Goal: Obtain resource: Download file/media

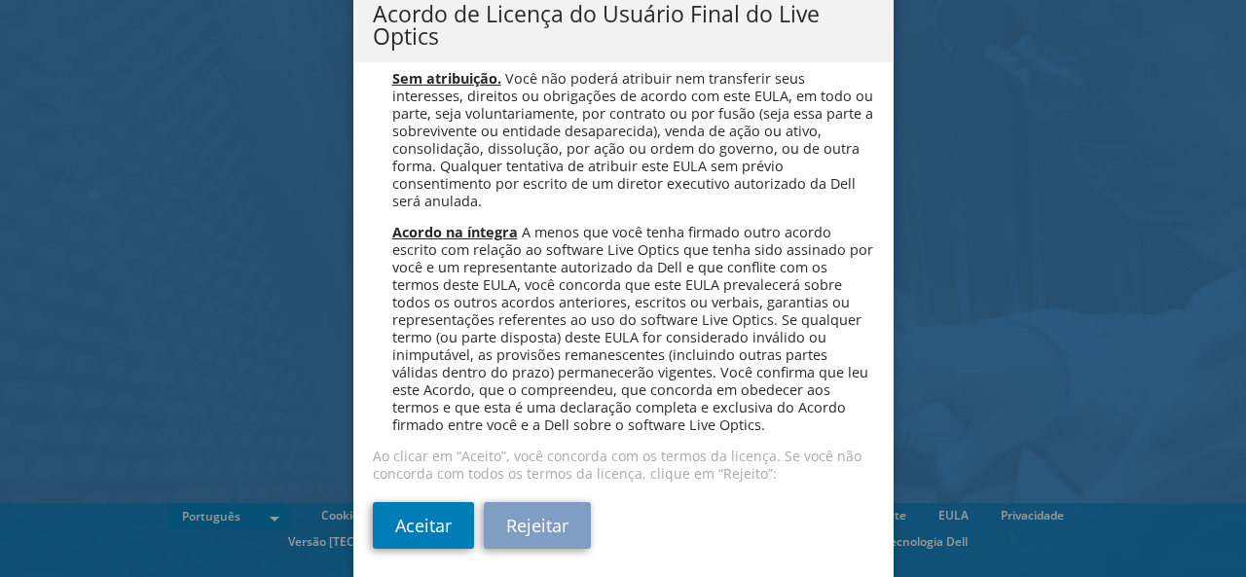
scroll to position [74, 0]
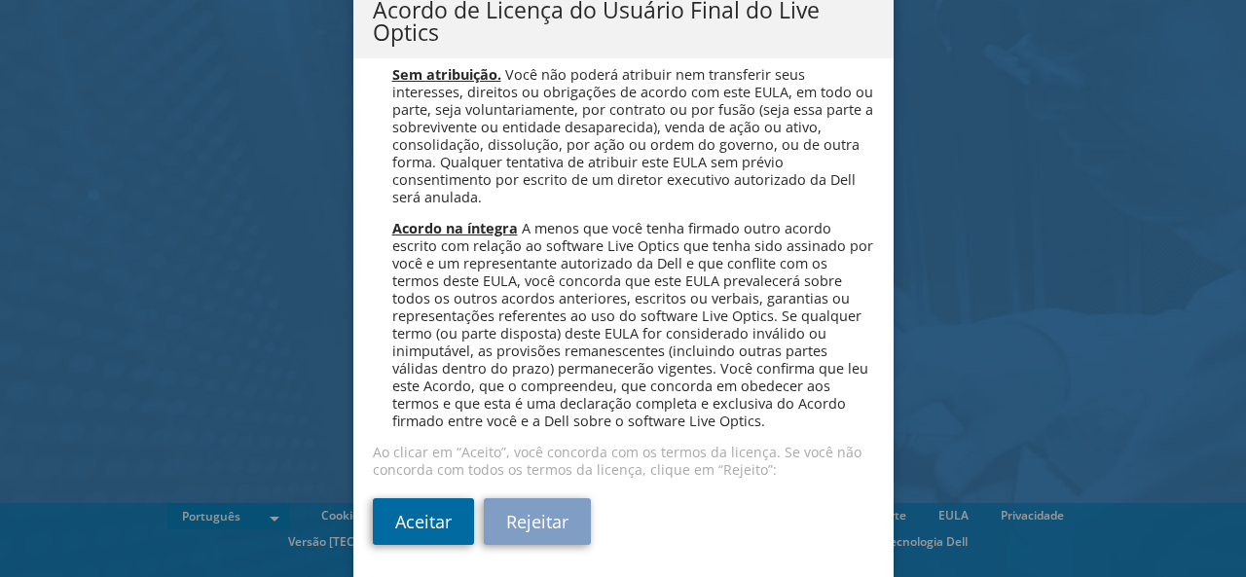
click at [424, 511] on link "Aceitar" at bounding box center [423, 521] width 101 height 47
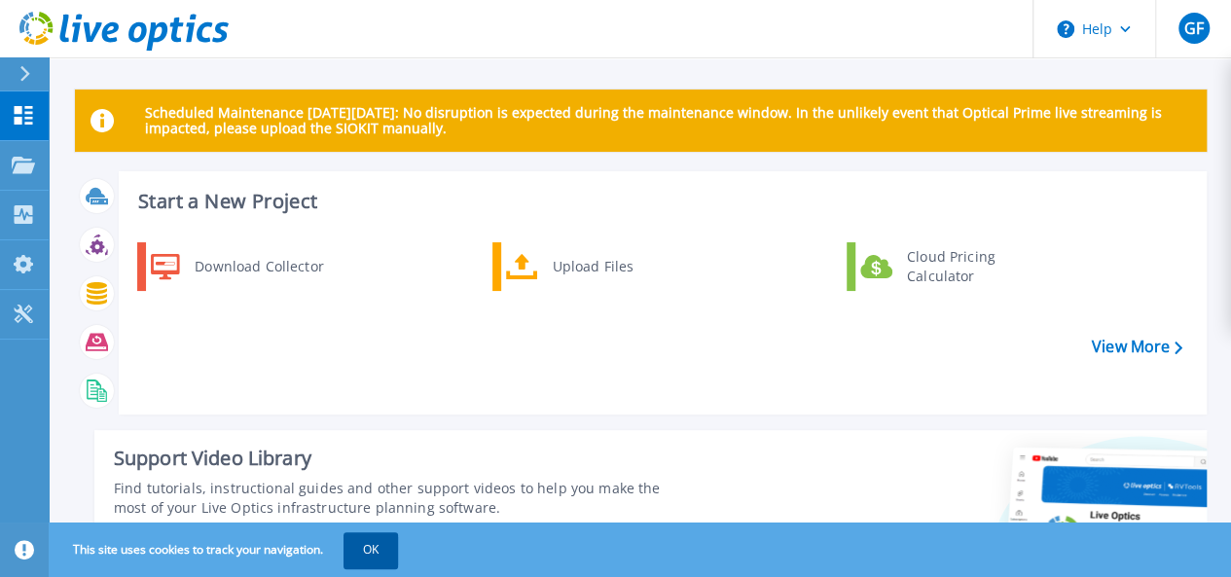
click at [358, 536] on button "OK" at bounding box center [371, 549] width 55 height 35
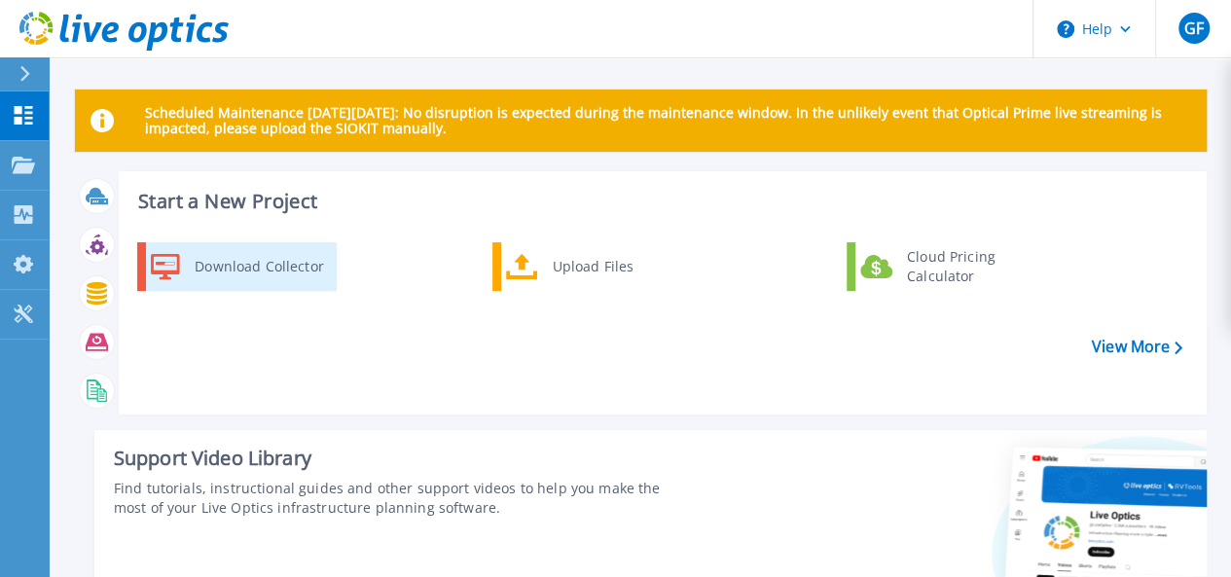
click at [274, 271] on div "Download Collector" at bounding box center [258, 266] width 147 height 39
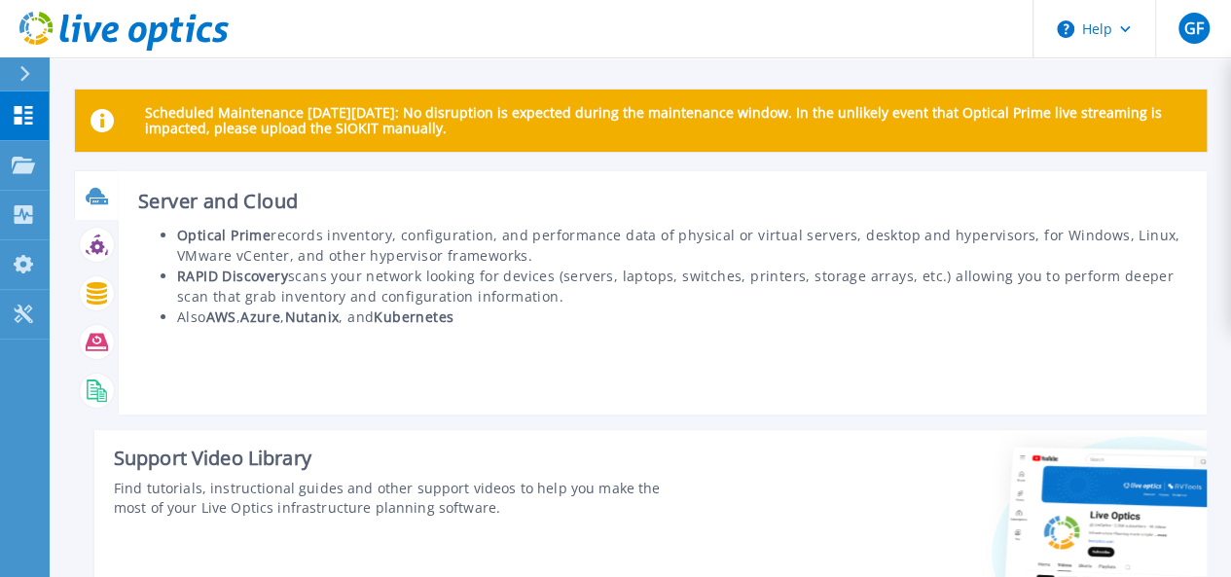
click at [345, 394] on div "Server and Cloud Optical Prime records inventory, configuration, and performanc…" at bounding box center [663, 292] width 1088 height 243
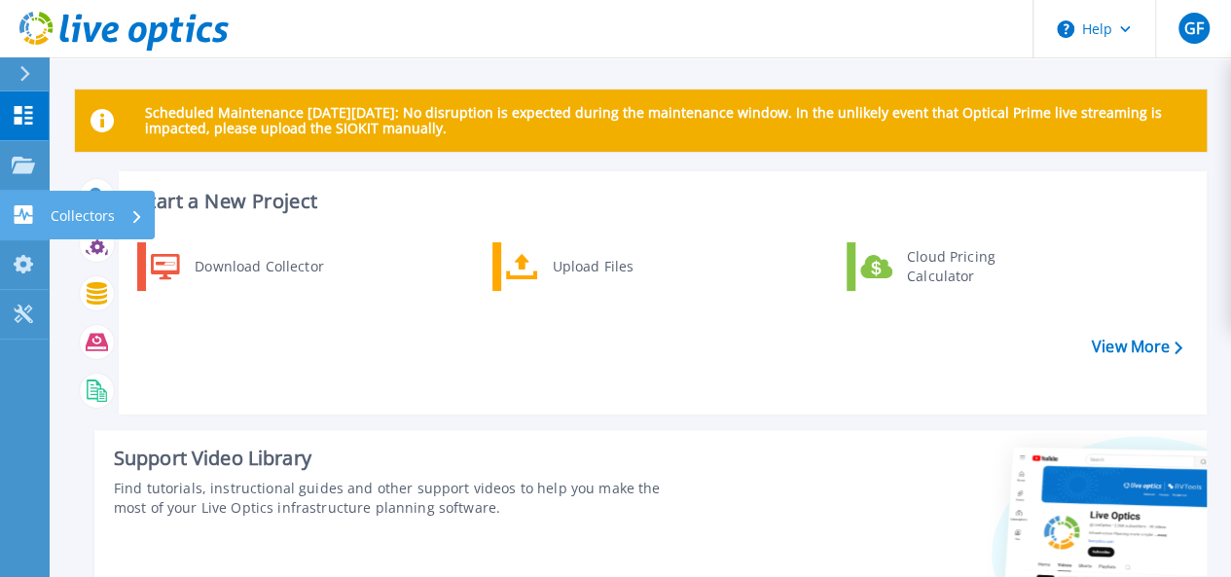
click at [92, 213] on p "Collectors" at bounding box center [83, 216] width 64 height 51
click at [417, 324] on div "Download Collector Upload Files Cloud Pricing Calculator" at bounding box center [660, 321] width 1075 height 167
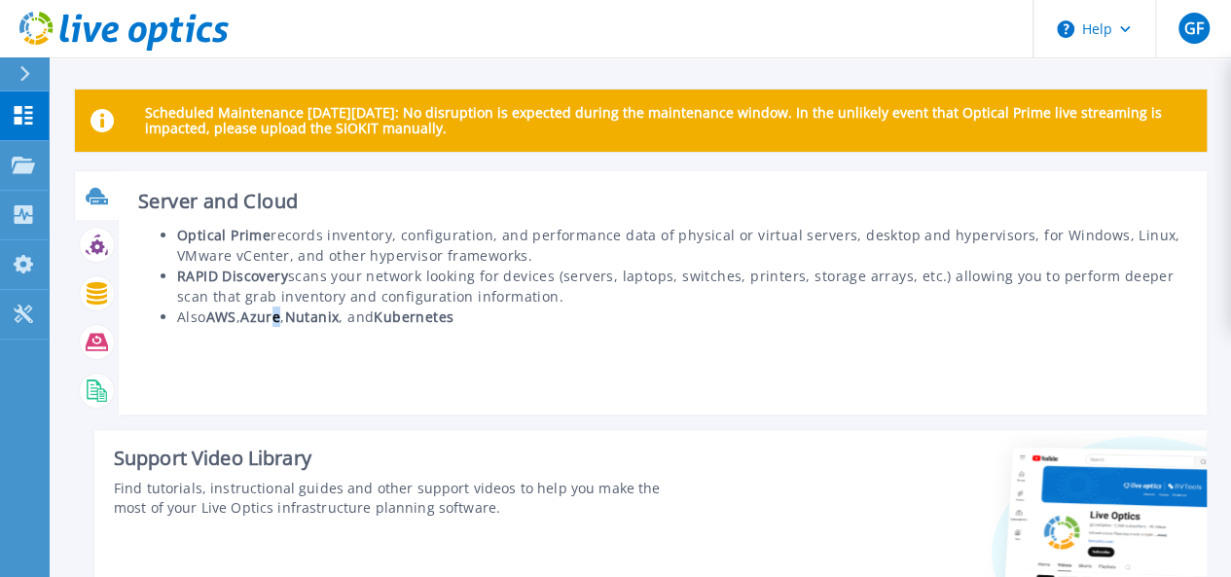
click at [281, 402] on div "Server and Cloud Optical Prime records inventory, configuration, and performanc…" at bounding box center [663, 292] width 1088 height 243
click at [685, 398] on div "Server and Cloud Optical Prime records inventory, configuration, and performanc…" at bounding box center [663, 292] width 1088 height 243
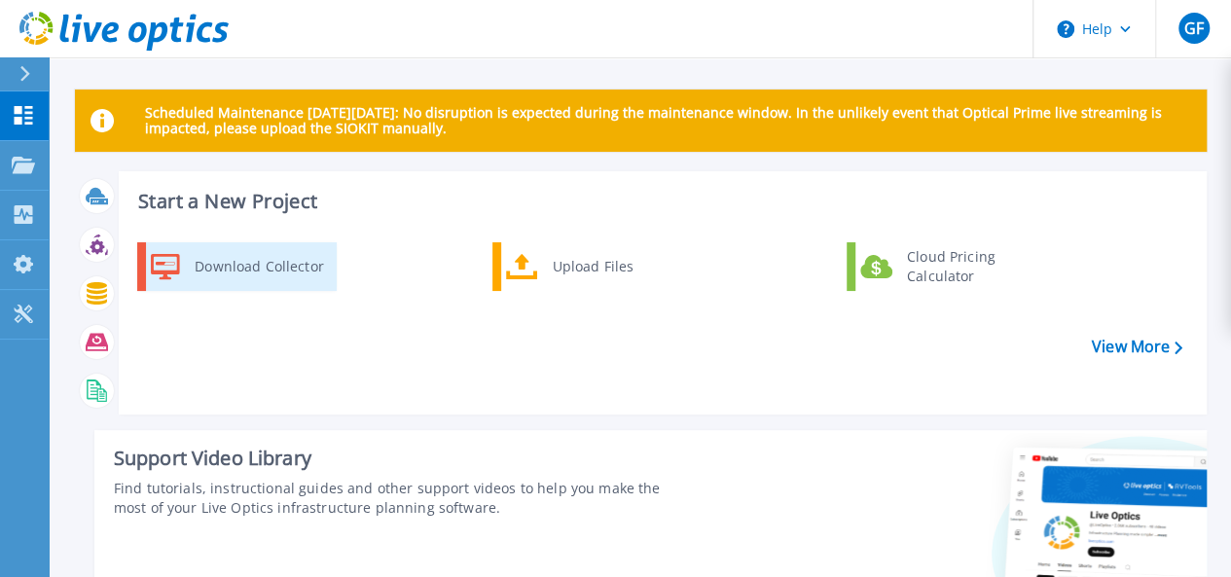
click at [246, 275] on div "Download Collector" at bounding box center [258, 266] width 147 height 39
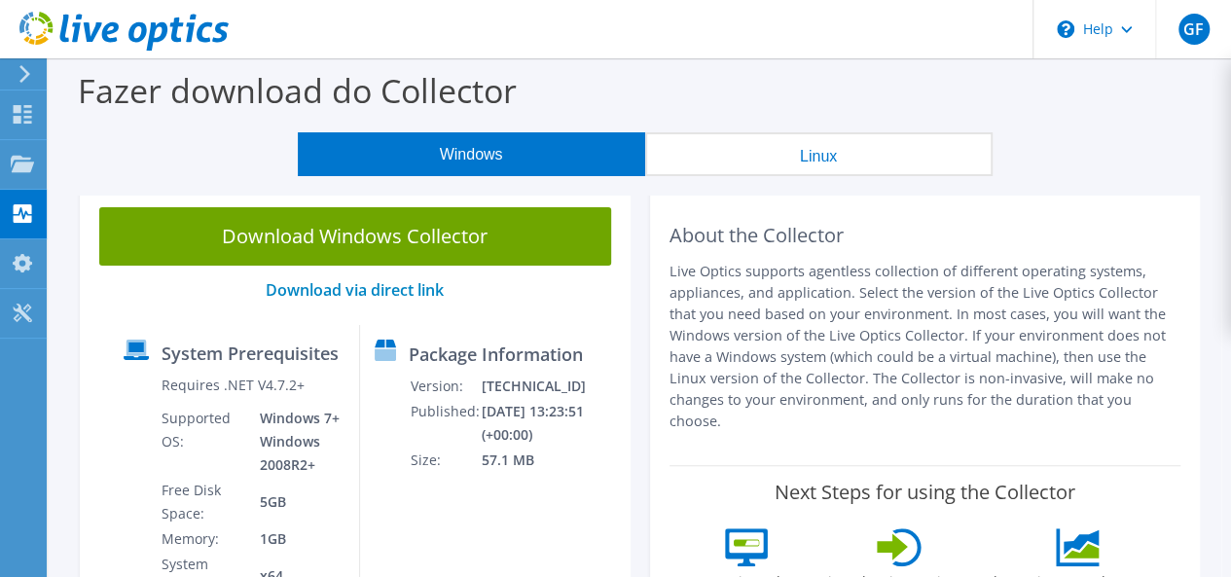
click at [27, 77] on use at bounding box center [24, 74] width 11 height 18
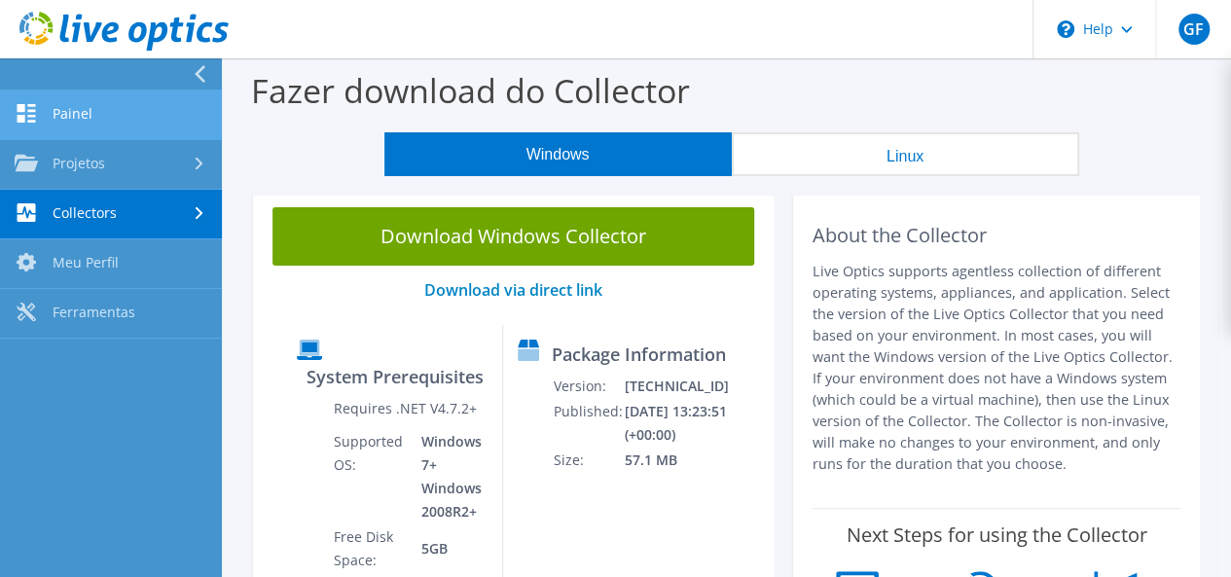
click at [81, 115] on link "Painel" at bounding box center [111, 116] width 222 height 50
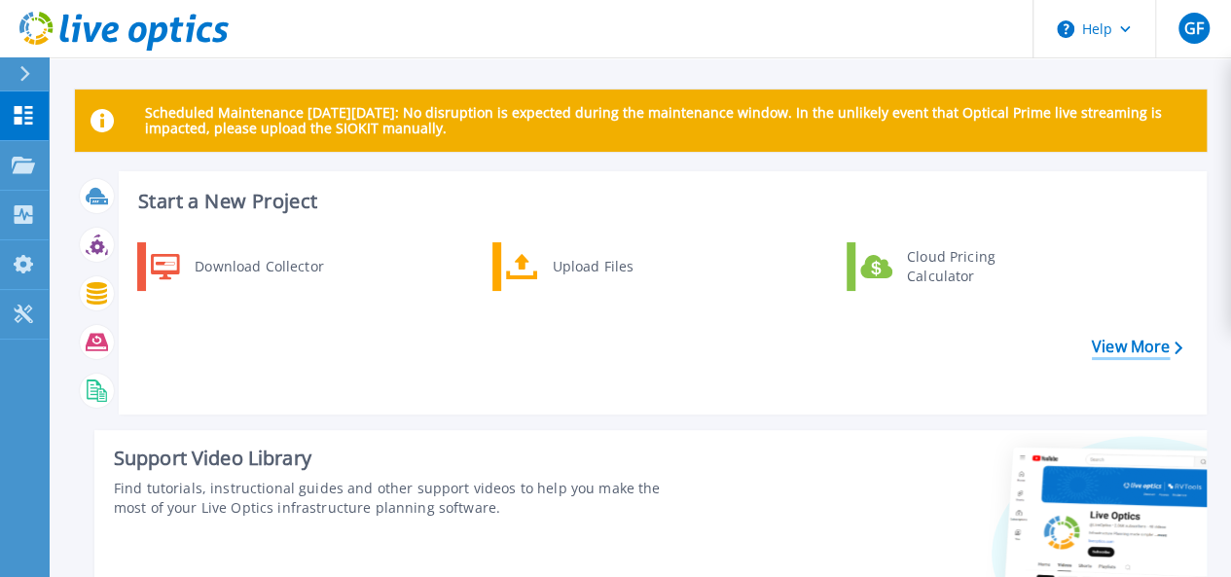
click at [1122, 353] on link "View More" at bounding box center [1137, 347] width 91 height 18
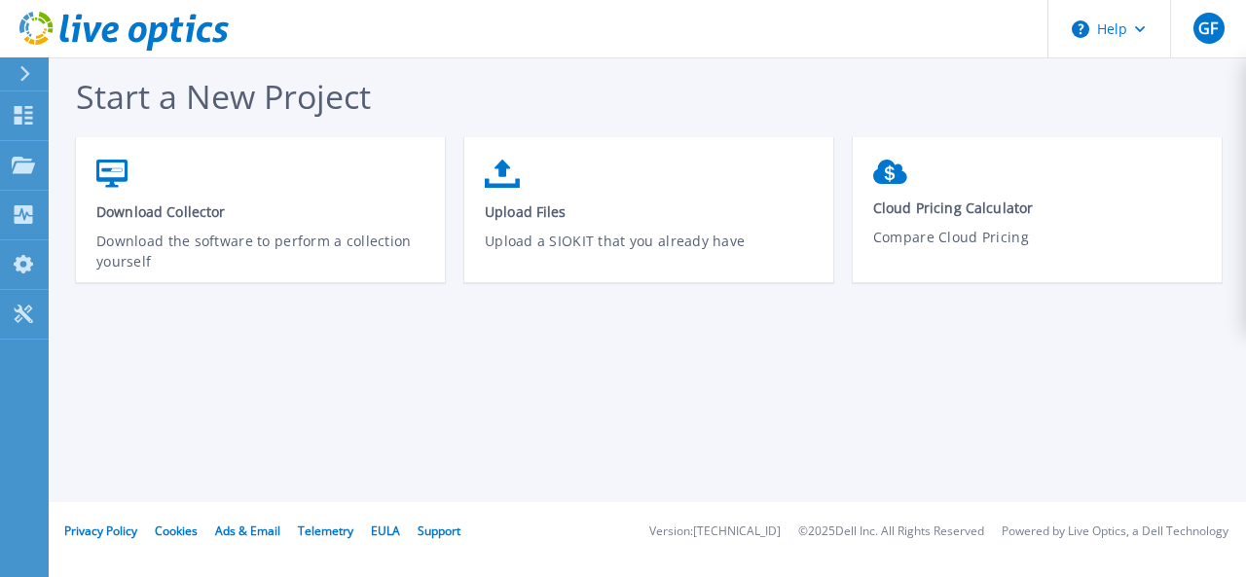
click at [18, 87] on div at bounding box center [33, 73] width 31 height 33
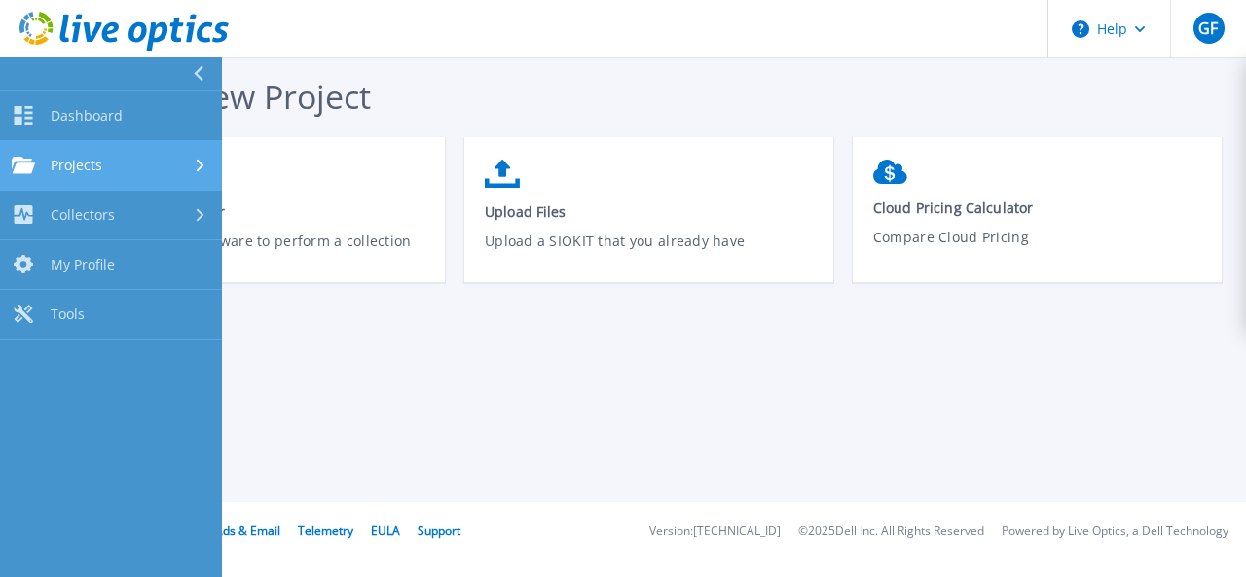
click at [111, 169] on div "Projects" at bounding box center [111, 166] width 199 height 18
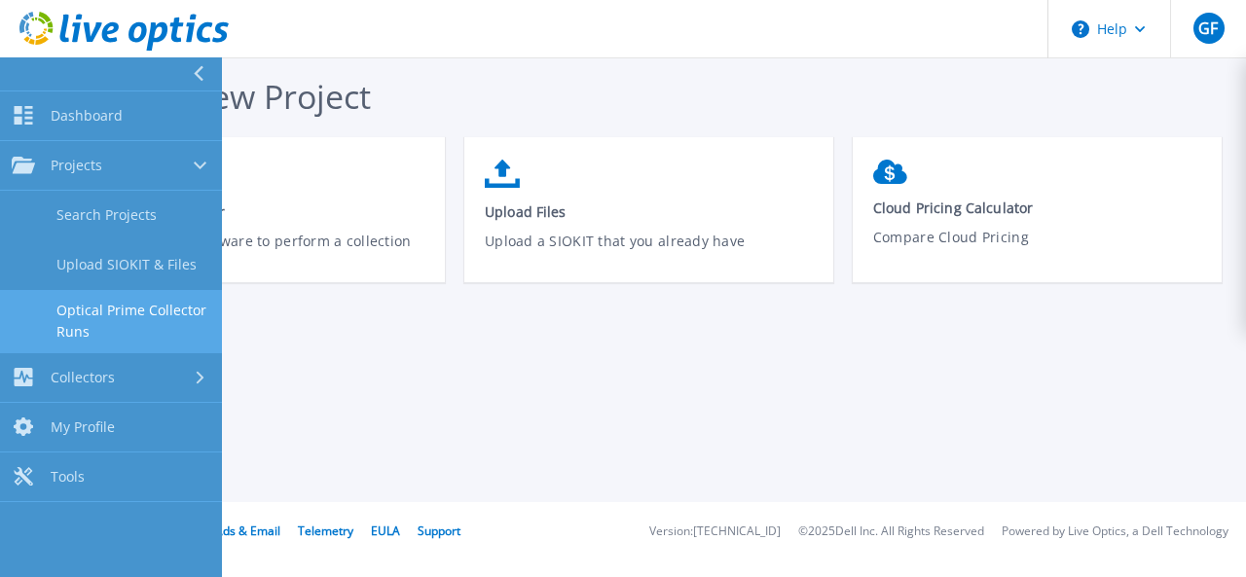
click at [118, 321] on link "Optical Prime Collector Runs" at bounding box center [111, 321] width 222 height 62
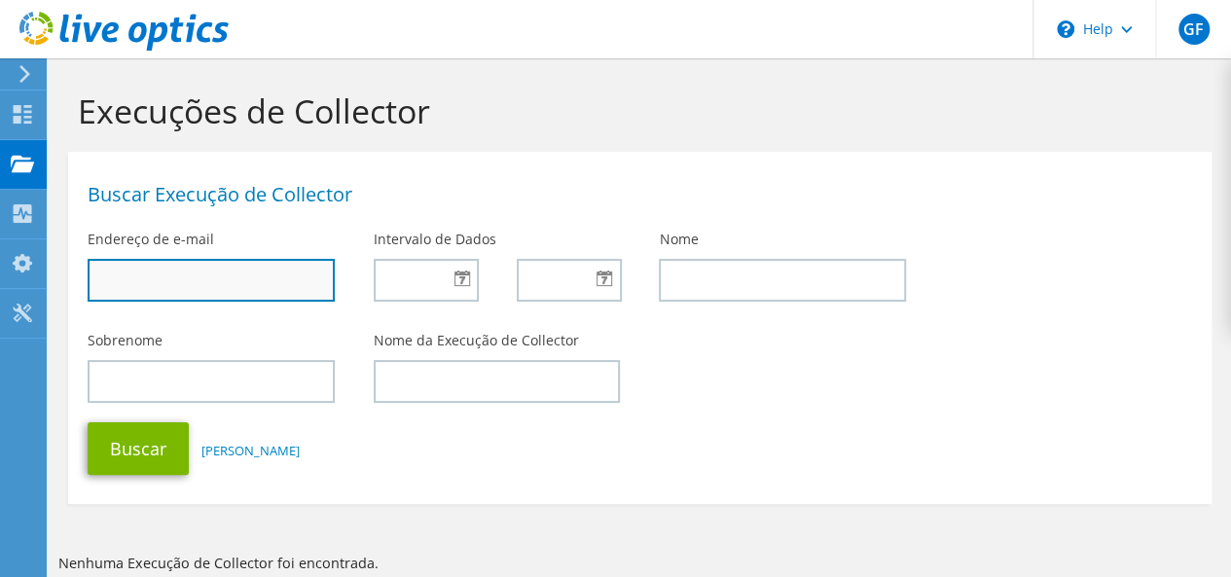
click at [221, 275] on input "text" at bounding box center [211, 280] width 247 height 43
paste input "[PERSON_NAME][EMAIL_ADDRESS][DOMAIN_NAME]"
type input "[PERSON_NAME][EMAIL_ADDRESS][DOMAIN_NAME]"
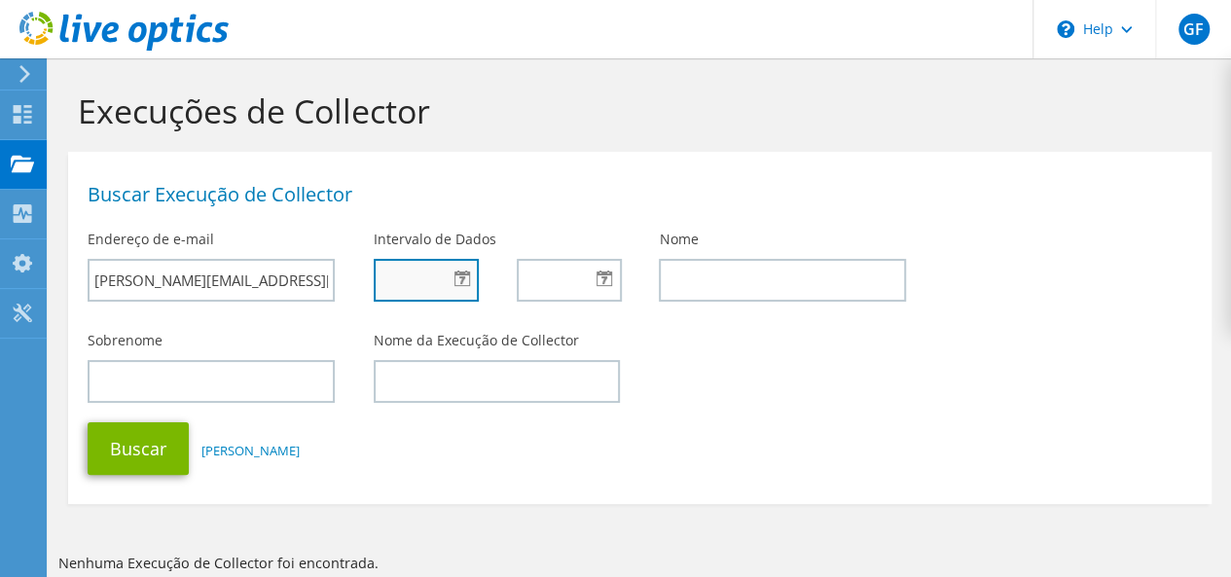
click at [403, 287] on input "text" at bounding box center [426, 280] width 105 height 43
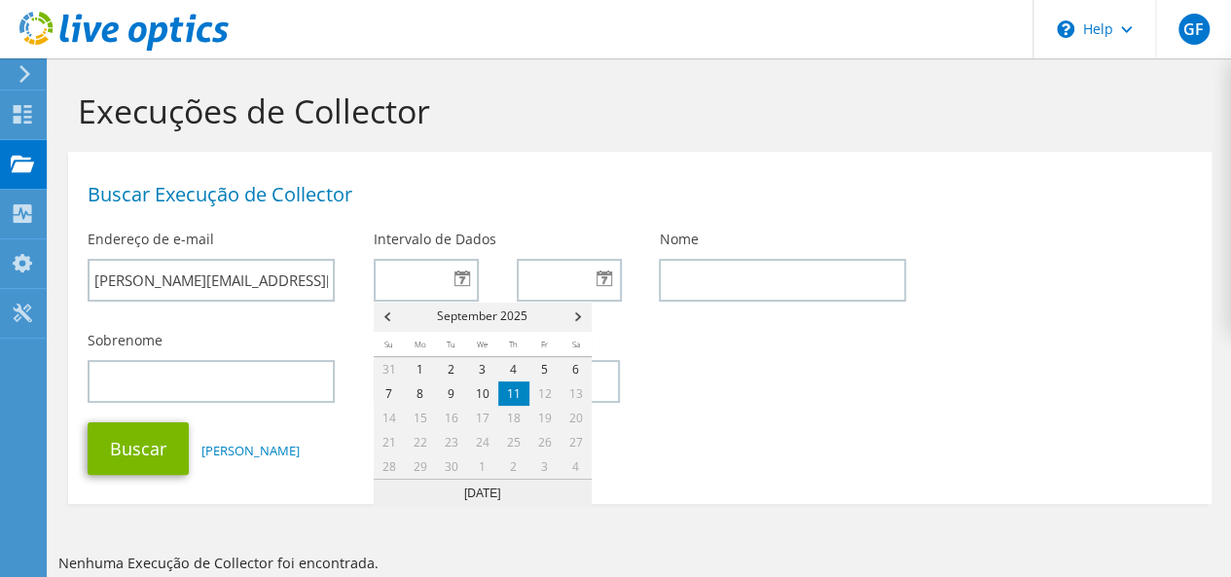
click at [522, 392] on link "11" at bounding box center [513, 394] width 31 height 24
type input "09/11/2025"
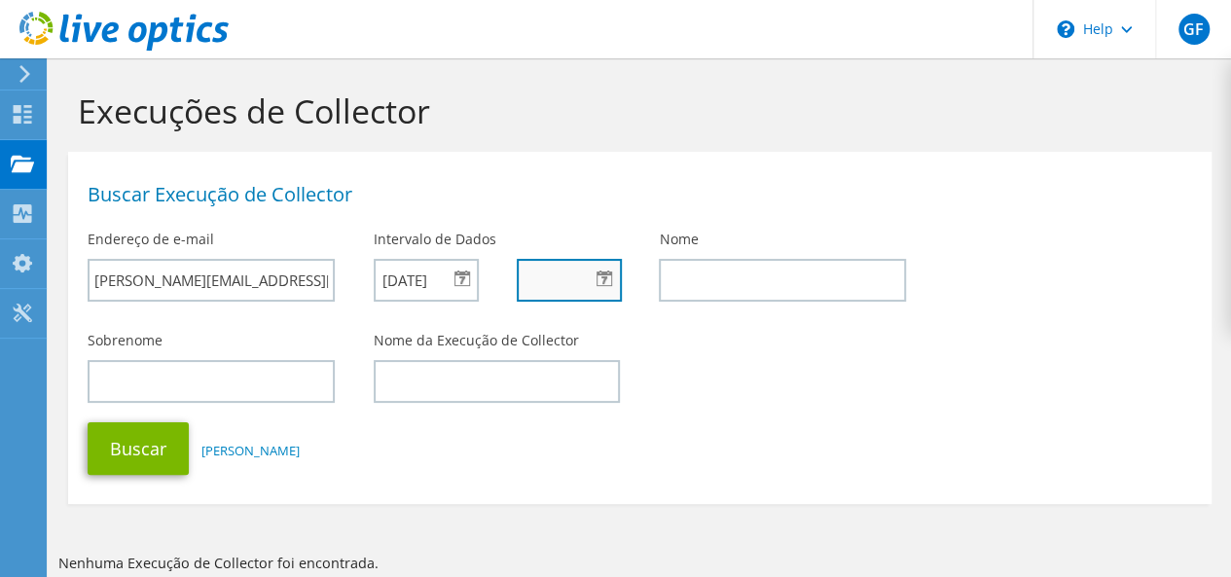
click at [530, 283] on input "text" at bounding box center [569, 280] width 105 height 43
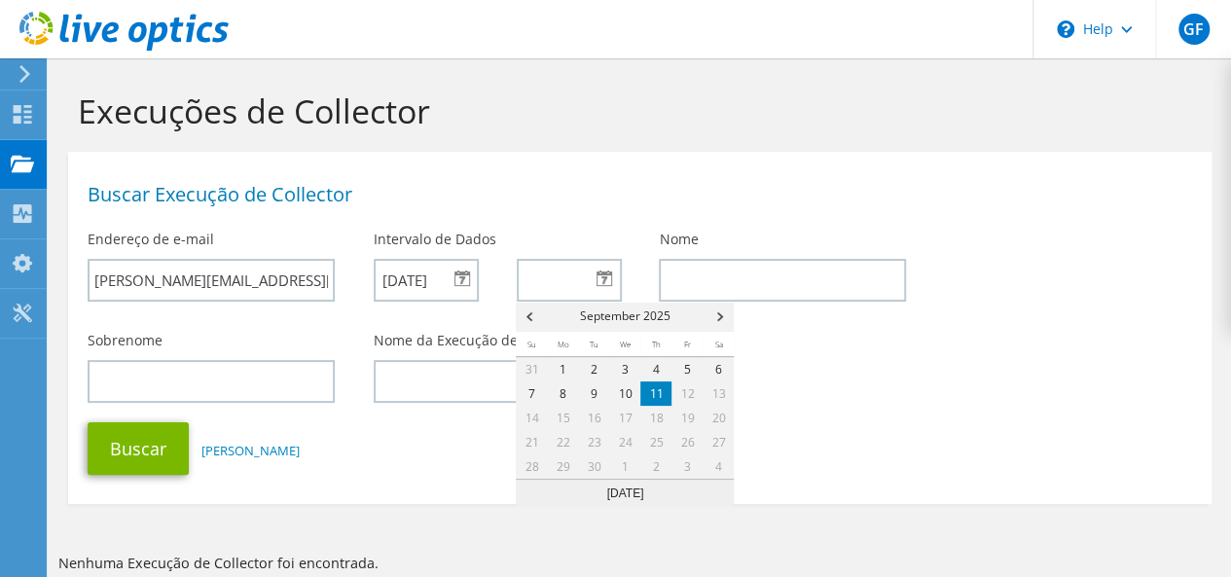
click at [666, 384] on link "11" at bounding box center [656, 394] width 31 height 24
type input "09/11/2025"
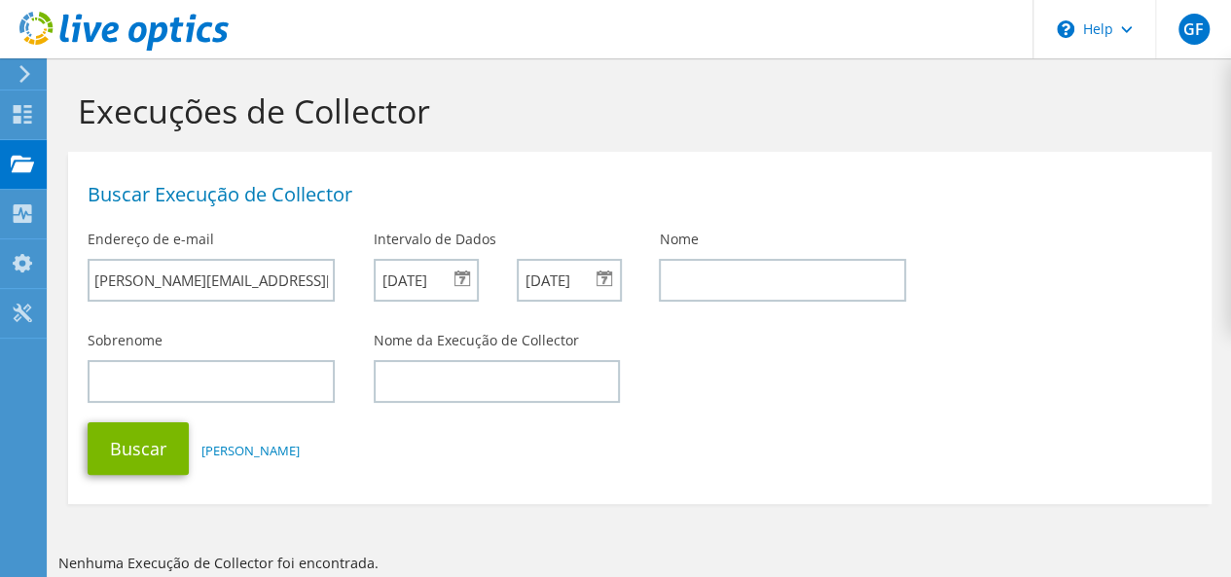
click at [712, 364] on div "Sobrenome Nome da Execução de Collector" at bounding box center [640, 367] width 1144 height 92
click at [705, 274] on input "text" at bounding box center [782, 280] width 247 height 43
type input "Gabriel"
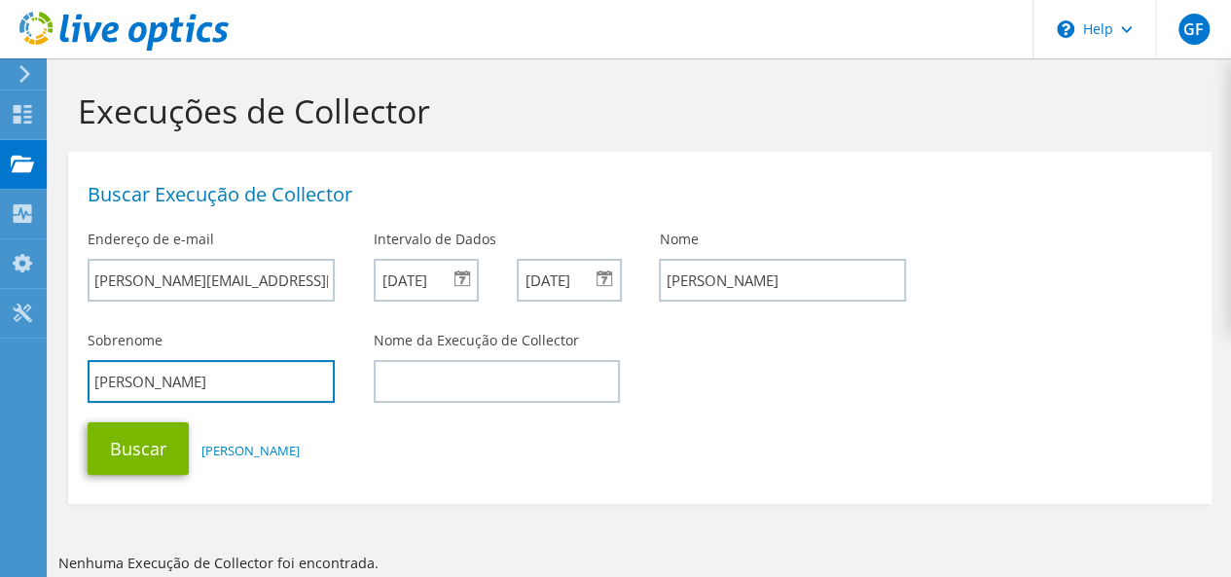
drag, startPoint x: 92, startPoint y: 379, endPoint x: 0, endPoint y: 379, distance: 91.5
click at [0, 379] on div "GF Usuário Final Gabriel Faria gabrielfaria@brasiltecpar.com.br Avato My Profil…" at bounding box center [615, 343] width 1231 height 686
type input "F"
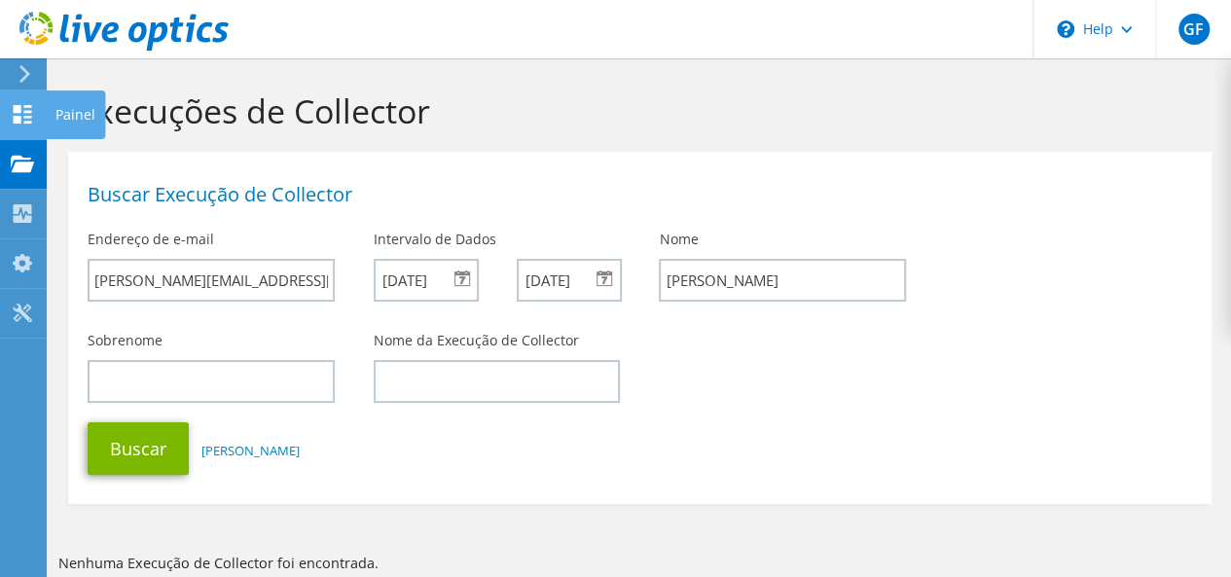
click at [16, 115] on icon at bounding box center [22, 114] width 23 height 18
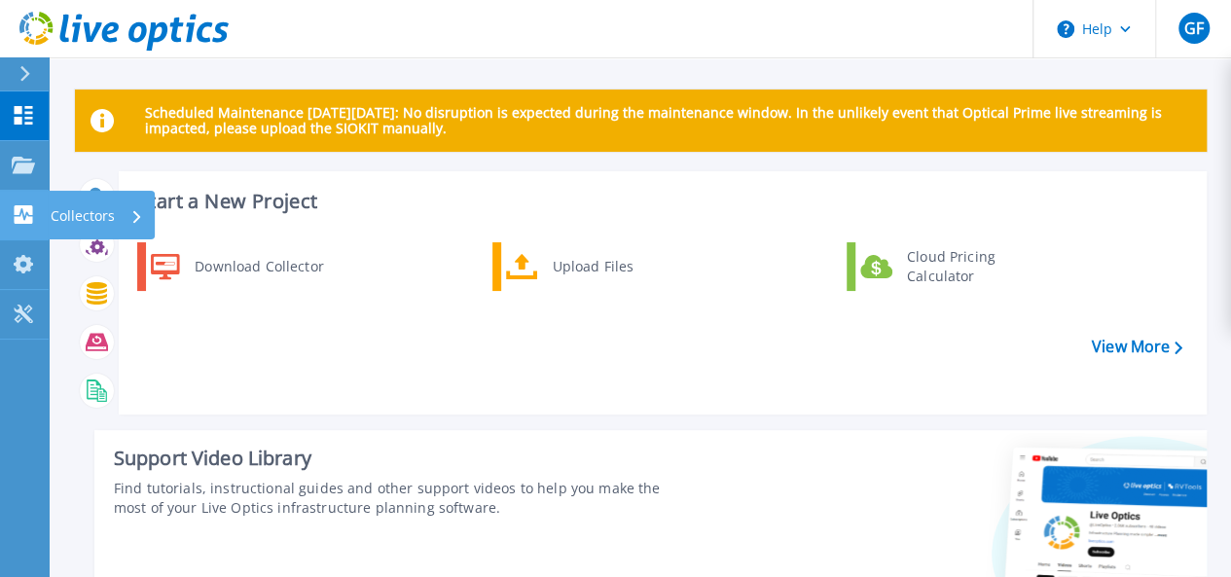
click at [33, 208] on icon at bounding box center [23, 214] width 23 height 18
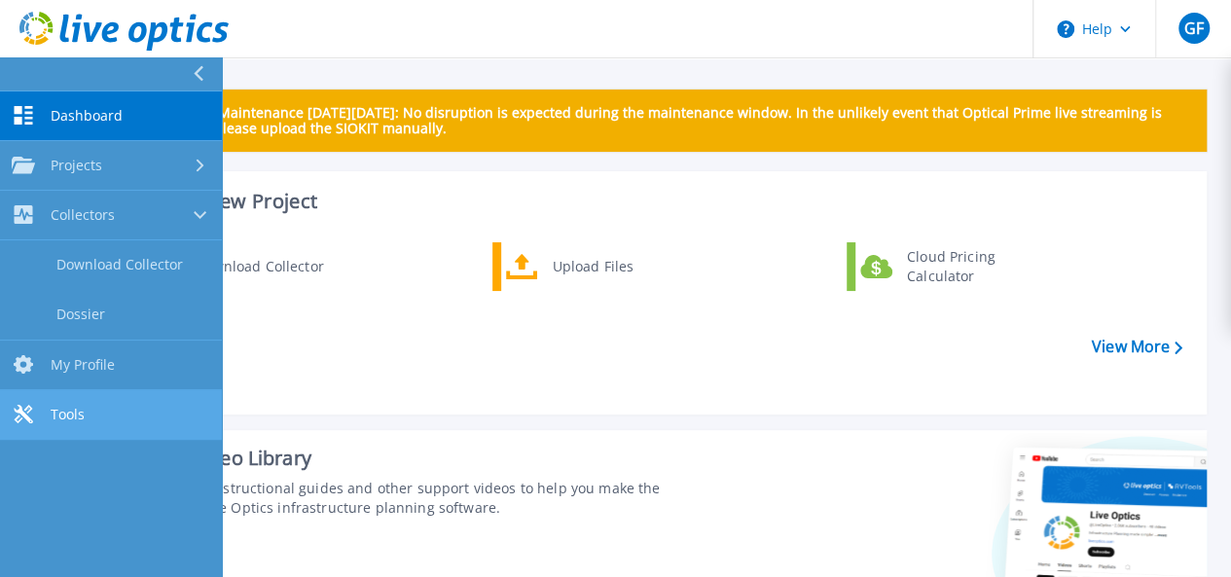
click at [82, 412] on span "Tools" at bounding box center [68, 415] width 34 height 18
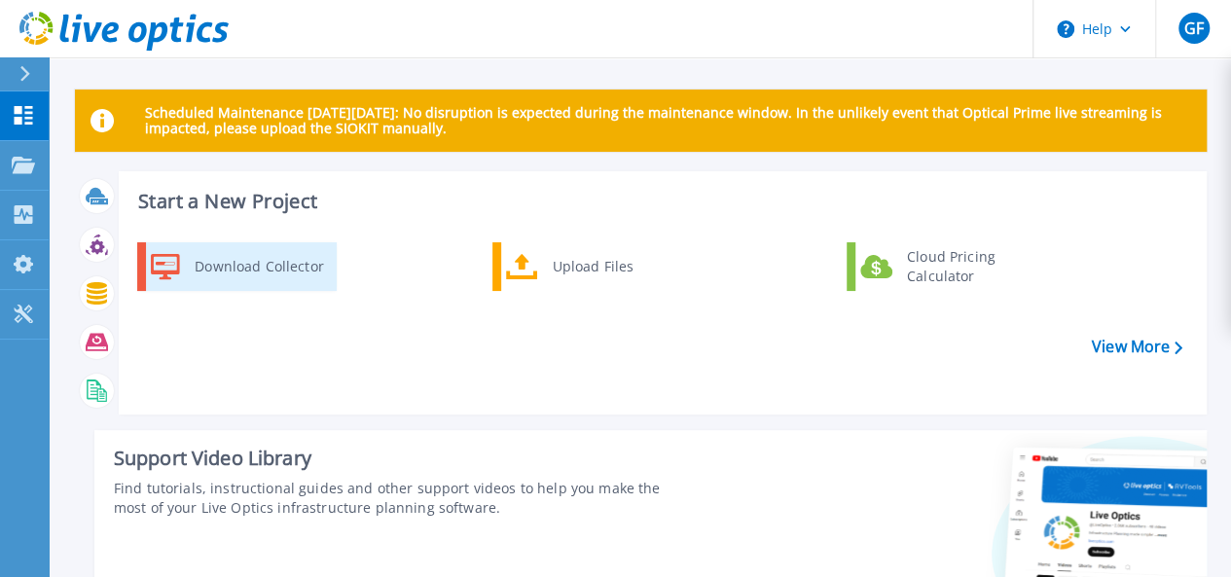
click at [271, 271] on div "Download Collector" at bounding box center [258, 266] width 147 height 39
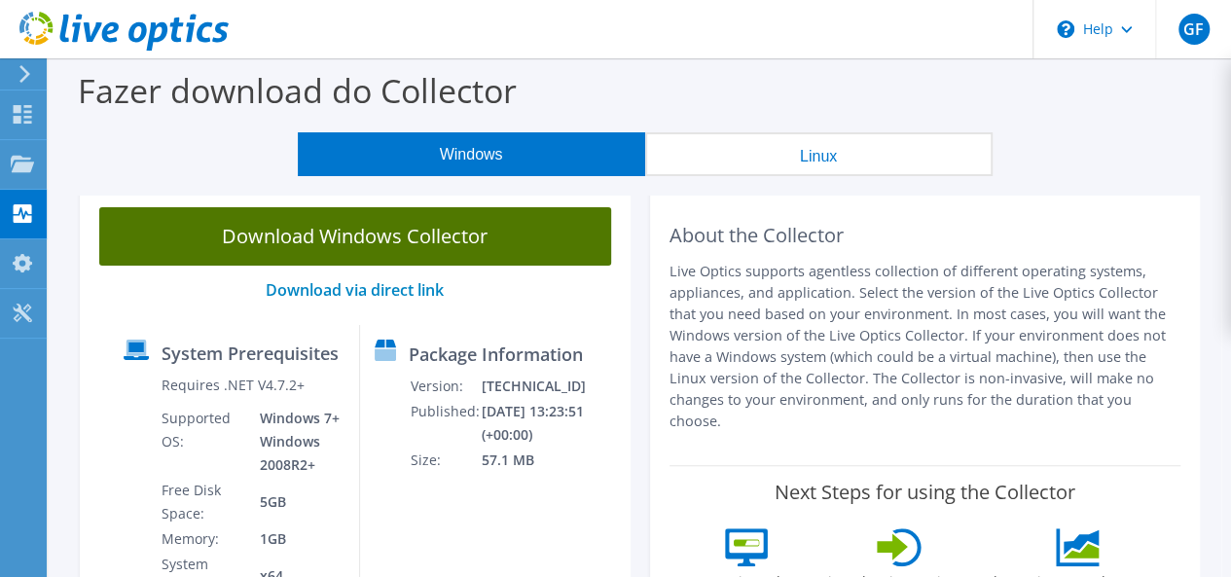
click at [408, 246] on link "Download Windows Collector" at bounding box center [355, 236] width 512 height 58
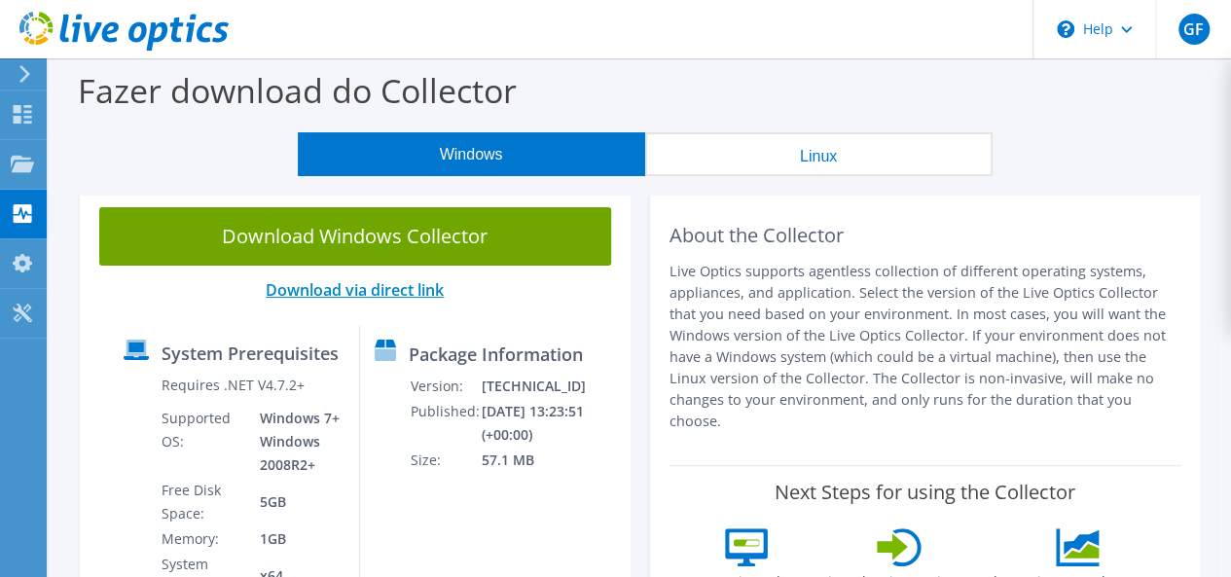
click at [357, 291] on link "Download via direct link" at bounding box center [355, 289] width 178 height 21
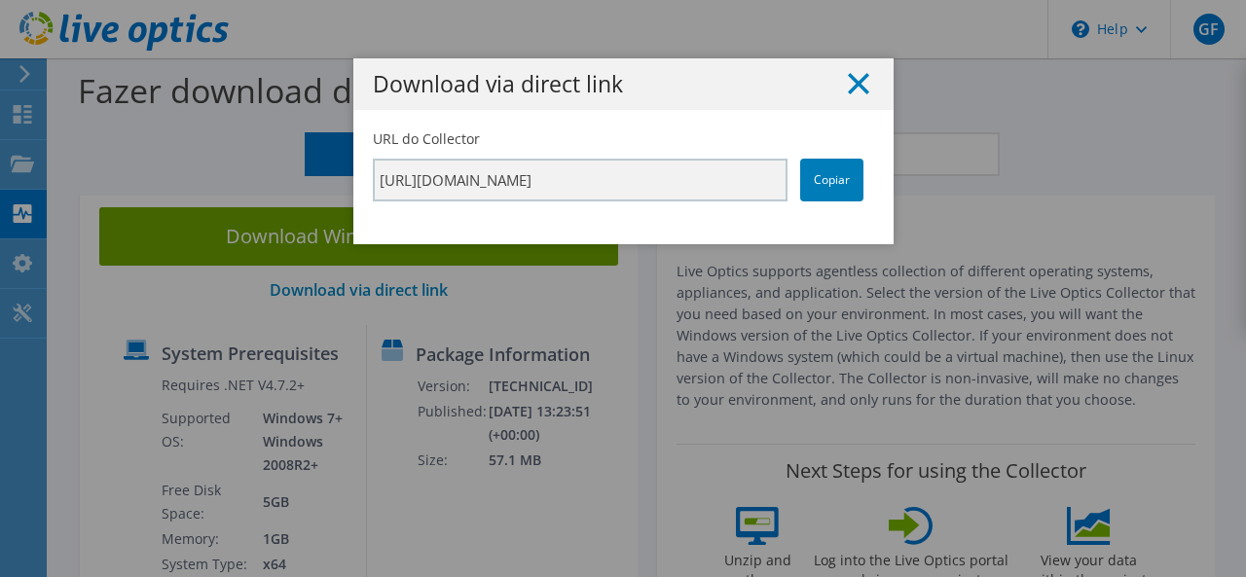
click at [857, 88] on icon at bounding box center [858, 83] width 21 height 21
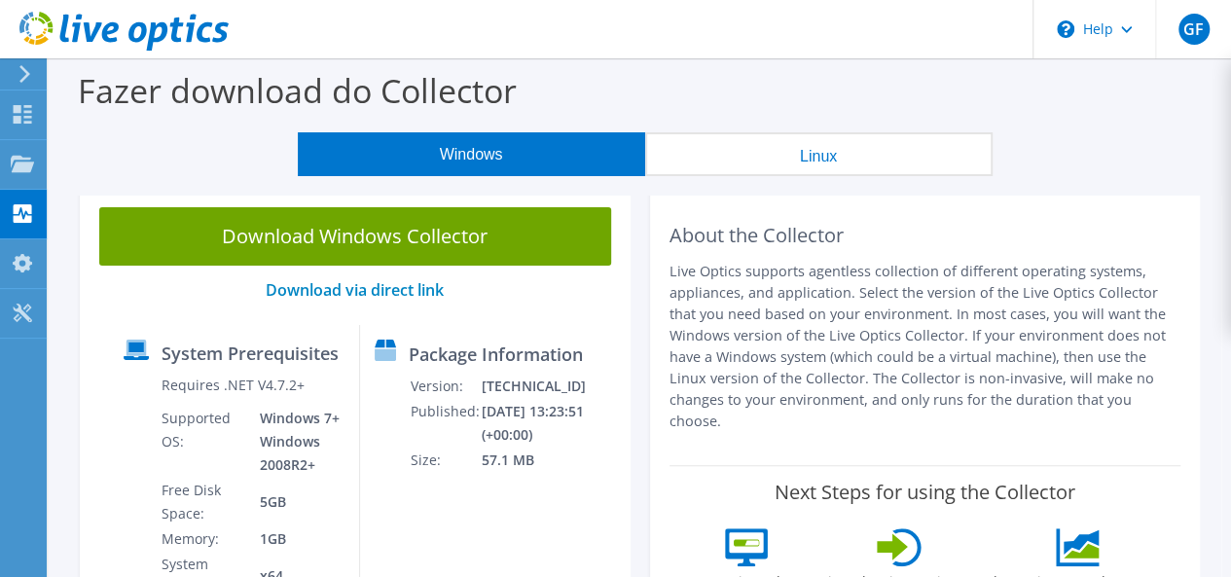
click at [20, 74] on icon at bounding box center [25, 74] width 15 height 18
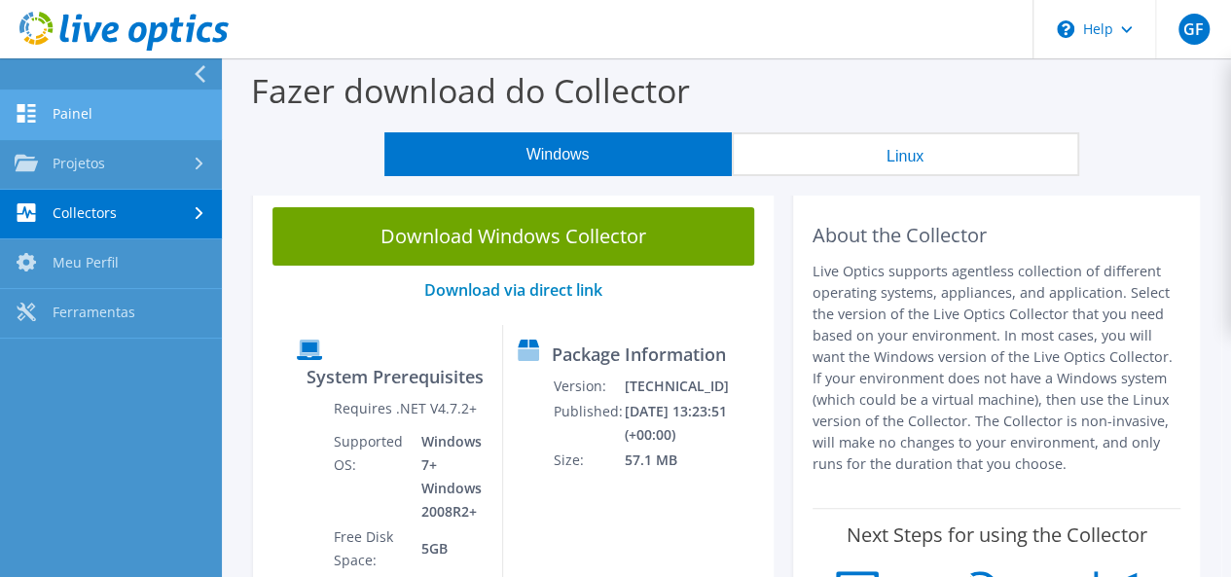
click at [68, 108] on link "Painel" at bounding box center [111, 116] width 222 height 50
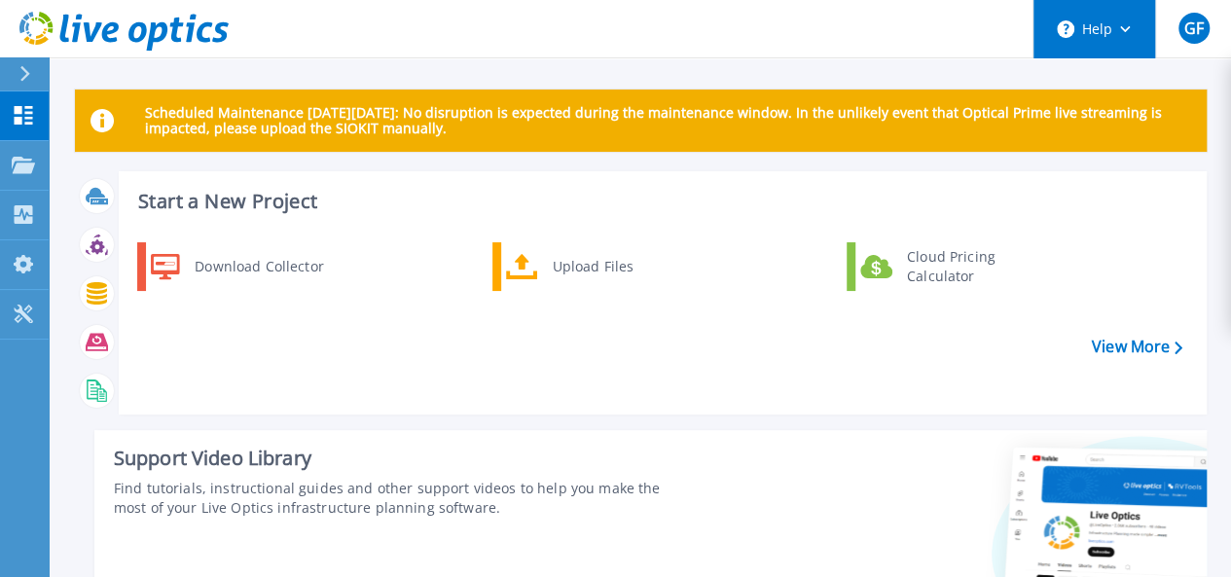
click at [1147, 37] on button "Help" at bounding box center [1095, 29] width 122 height 58
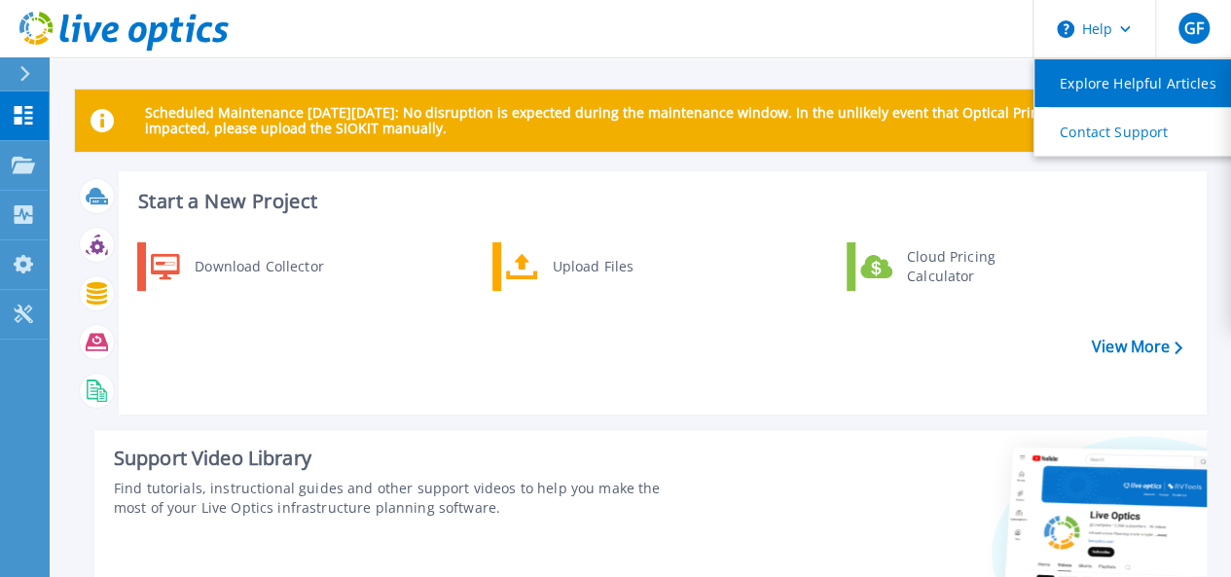
click at [1131, 81] on link "Explore Helpful Articles" at bounding box center [1143, 83] width 217 height 48
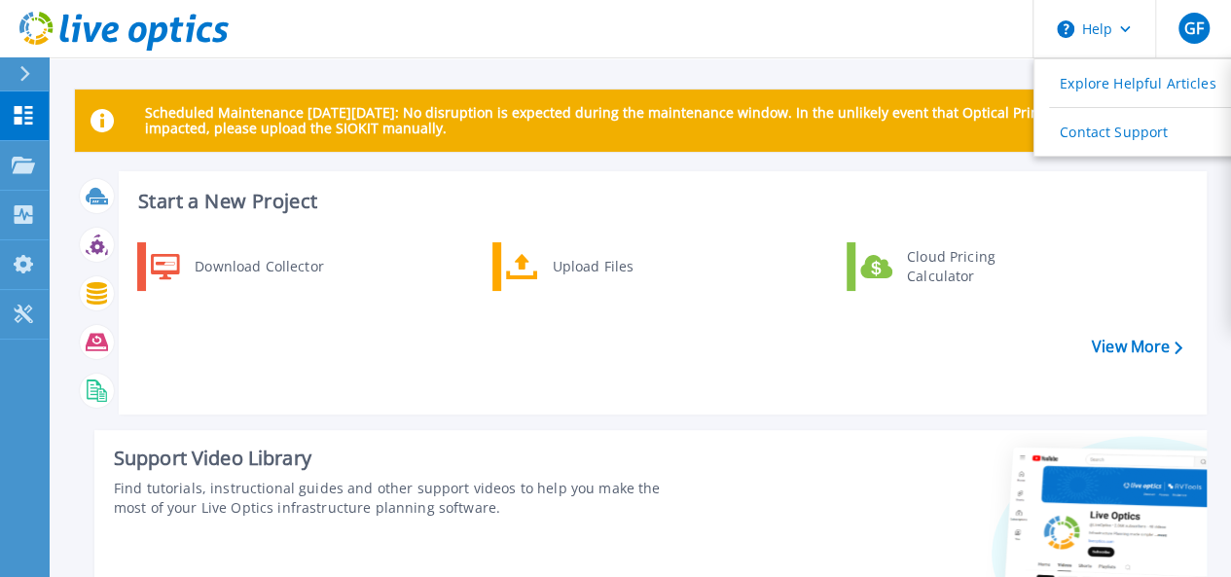
click at [959, 50] on header "Help Explore Helpful Articles Contact Support GF Usuário Final [PERSON_NAME] [P…" at bounding box center [615, 29] width 1231 height 58
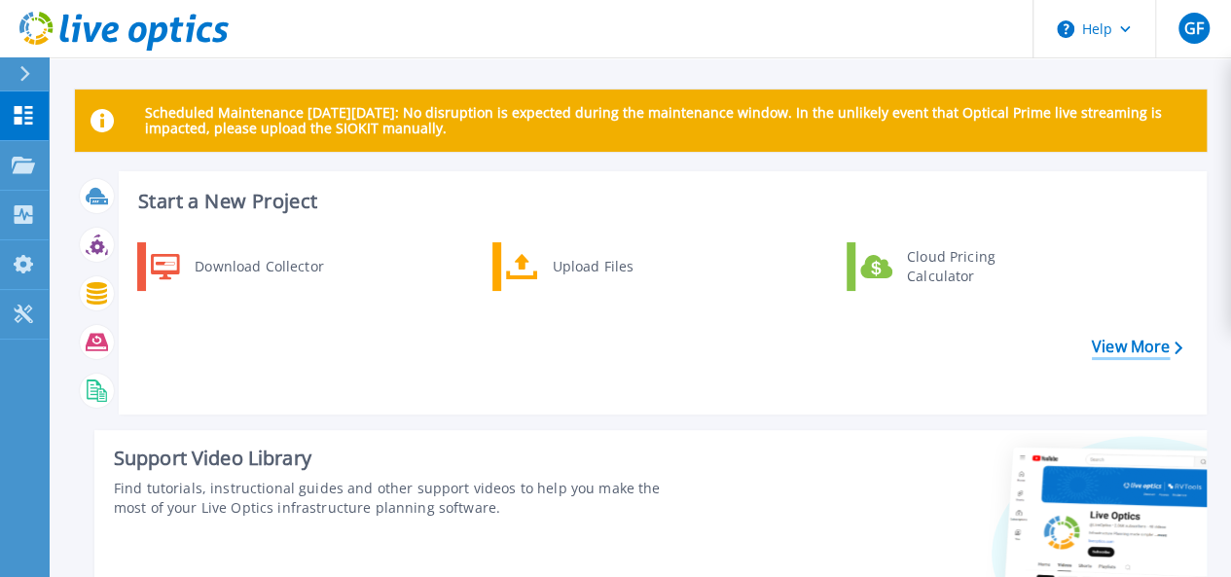
click at [1112, 347] on link "View More" at bounding box center [1137, 347] width 91 height 18
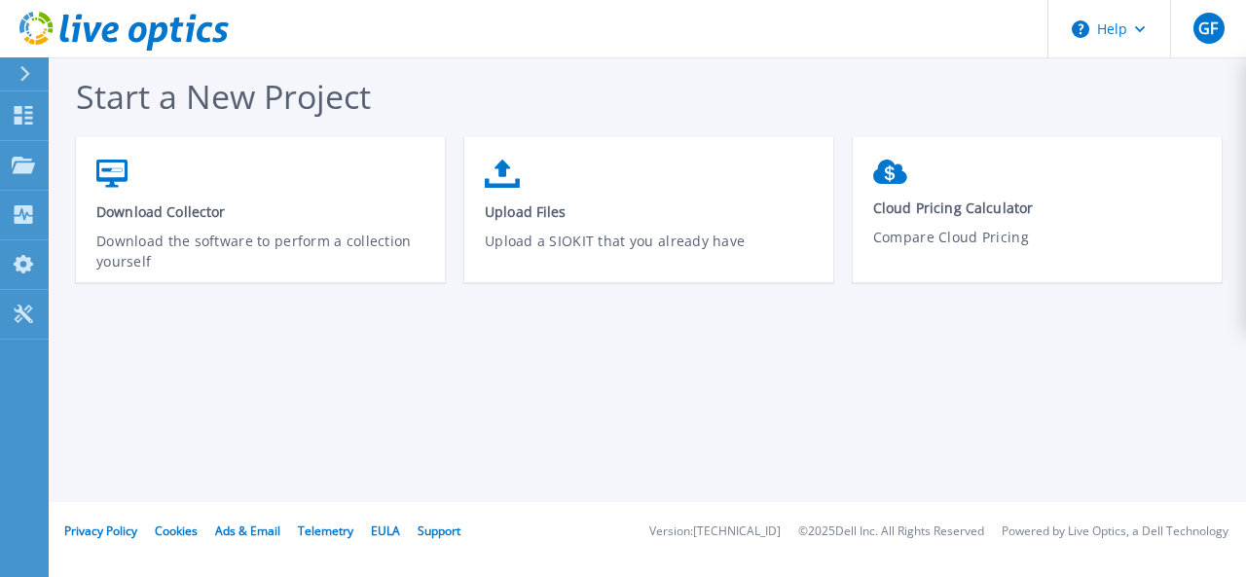
click at [20, 67] on icon at bounding box center [24, 74] width 11 height 16
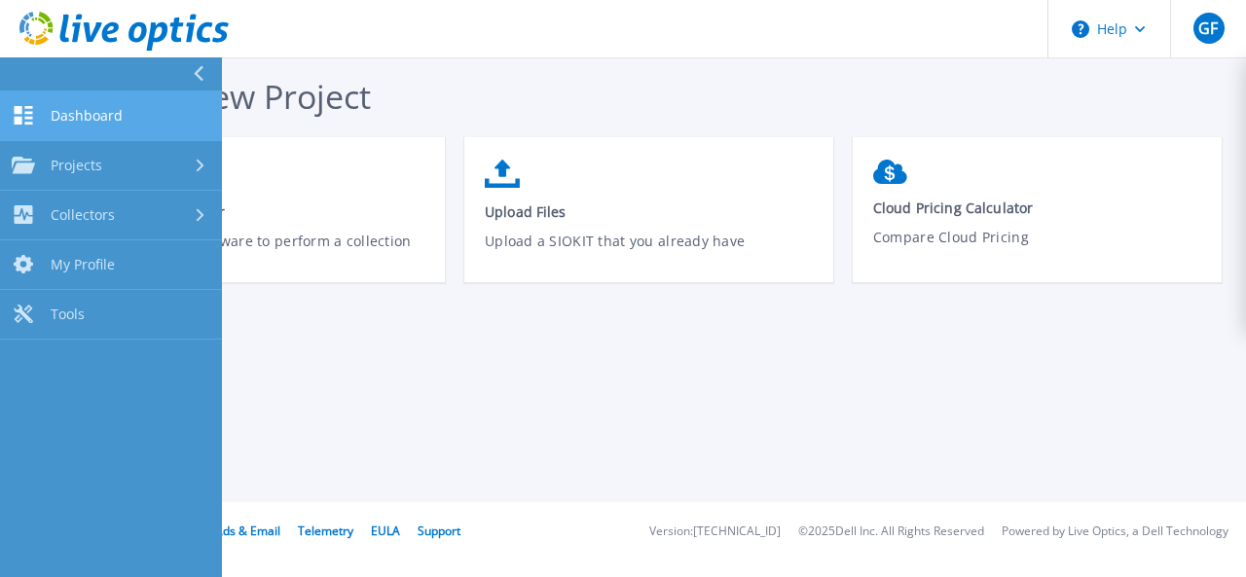
click at [82, 100] on link "Dashboard Dashboard" at bounding box center [111, 117] width 222 height 50
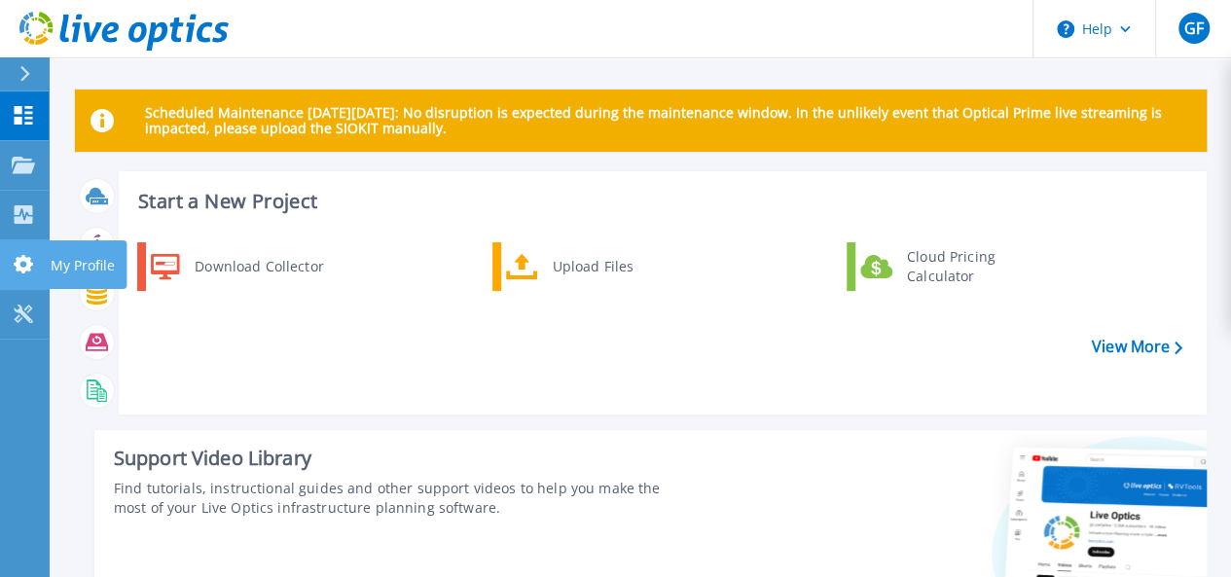
click at [39, 258] on link "My Profile My Profile" at bounding box center [24, 265] width 49 height 50
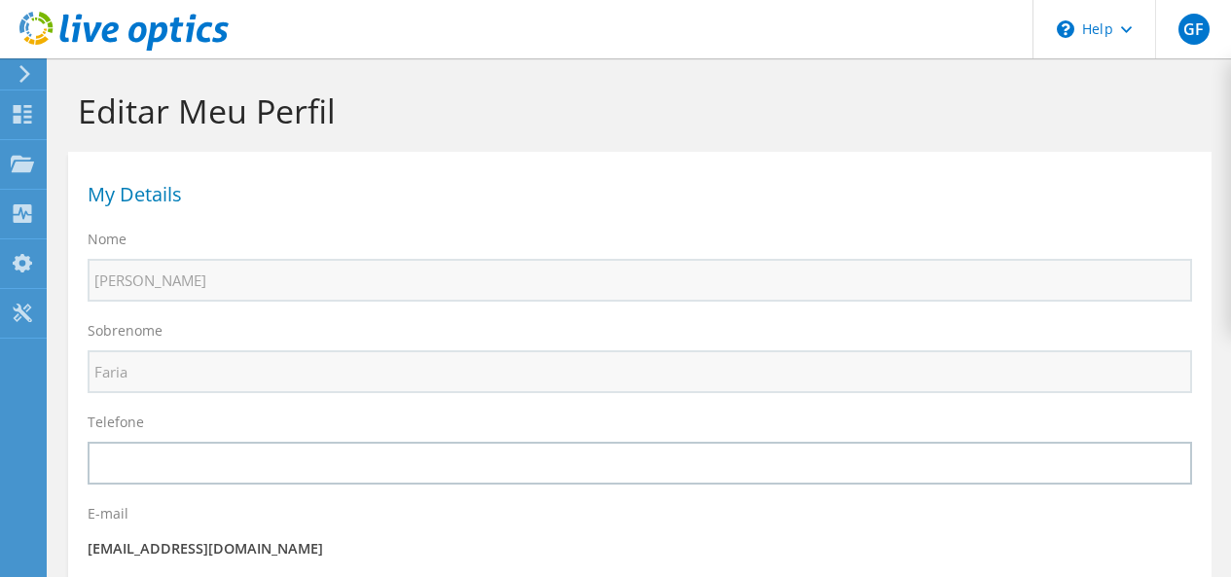
select select "30"
click at [21, 78] on icon at bounding box center [25, 74] width 15 height 18
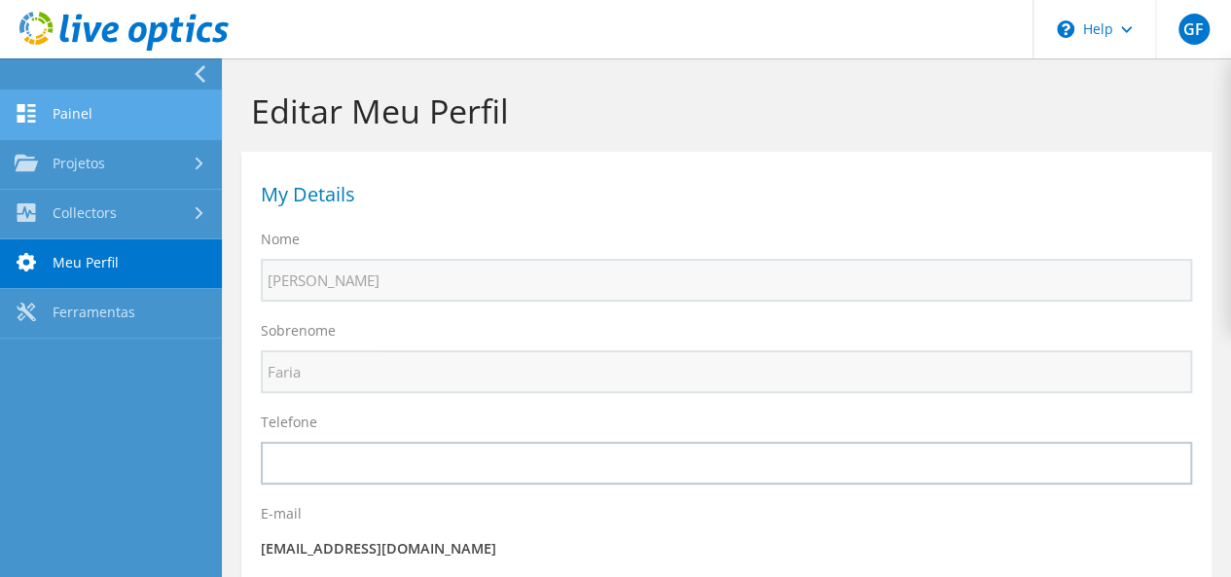
click at [60, 99] on link "Painel" at bounding box center [111, 116] width 222 height 50
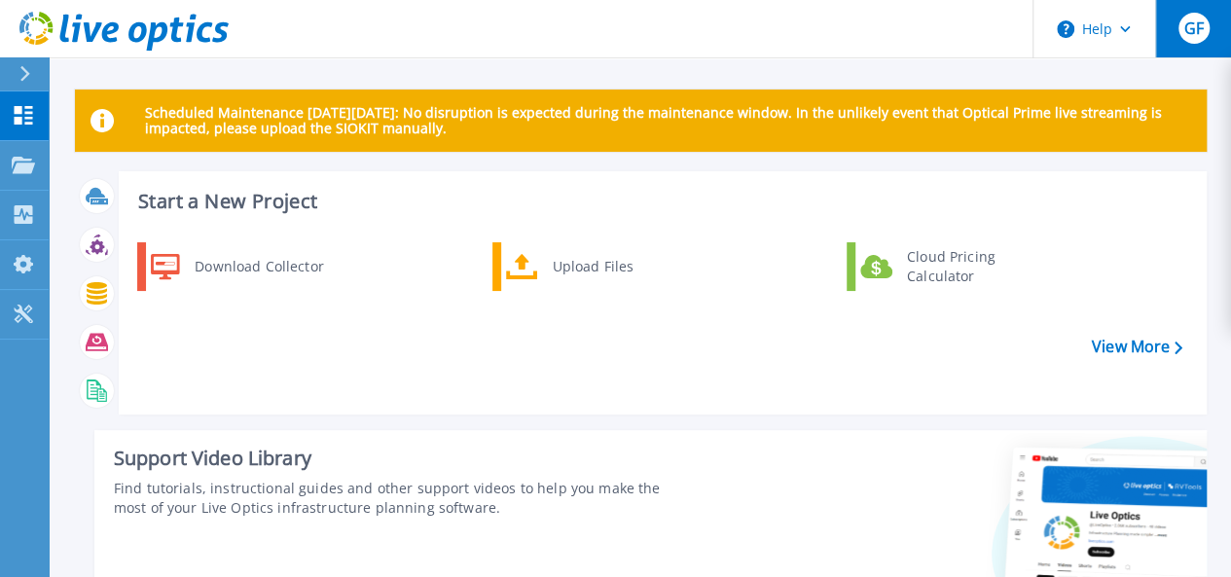
click at [1188, 29] on span "GF" at bounding box center [1193, 28] width 19 height 16
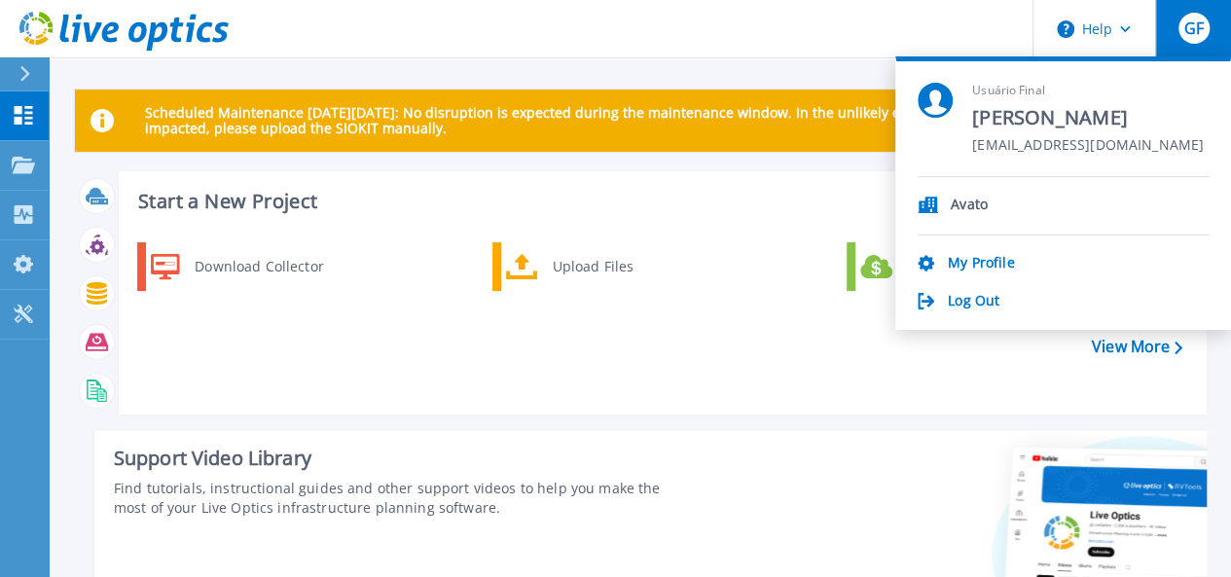
click at [976, 203] on p "Avato" at bounding box center [969, 206] width 37 height 18
click at [1179, 32] on div "GF" at bounding box center [1194, 28] width 31 height 31
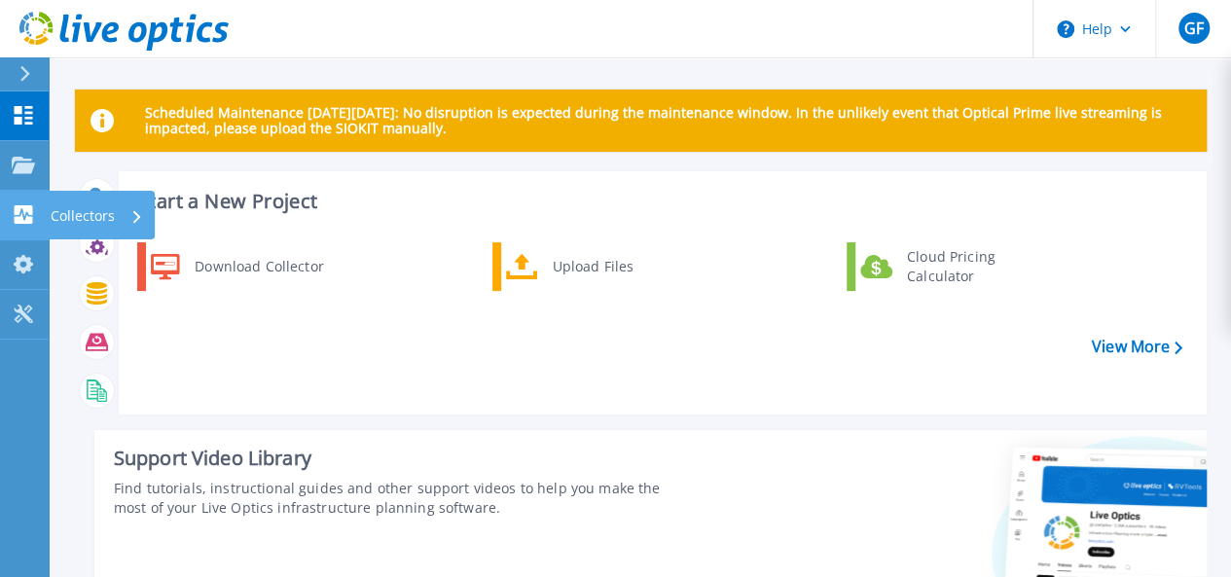
click at [39, 213] on link "Collectors Collectors" at bounding box center [24, 216] width 49 height 50
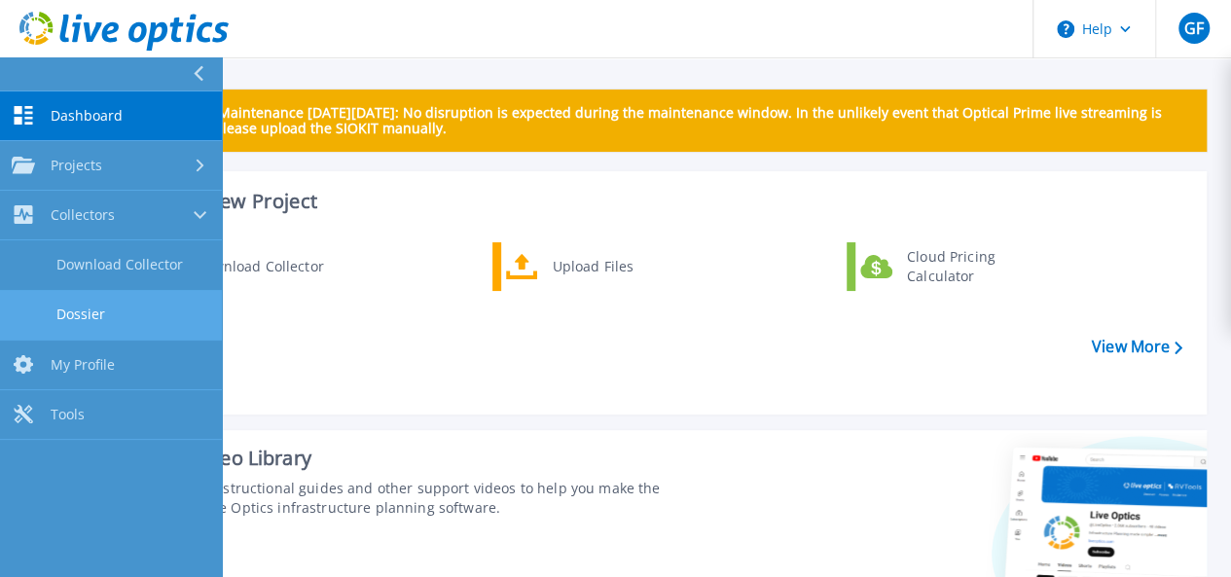
click at [98, 297] on link "Dossier" at bounding box center [111, 315] width 222 height 50
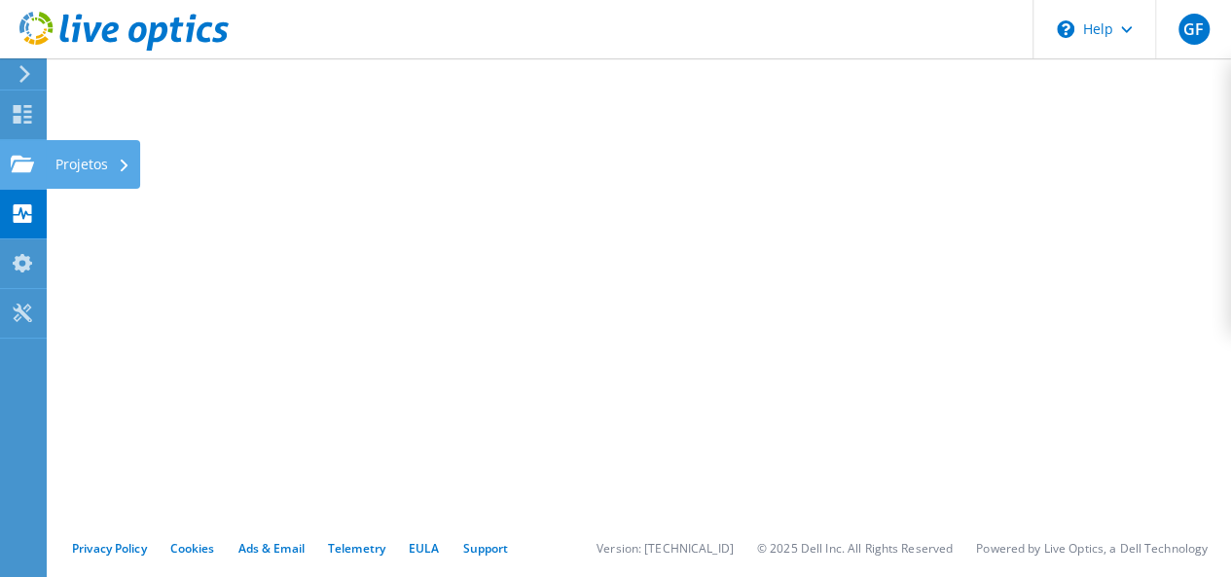
click at [22, 166] on use at bounding box center [22, 163] width 23 height 17
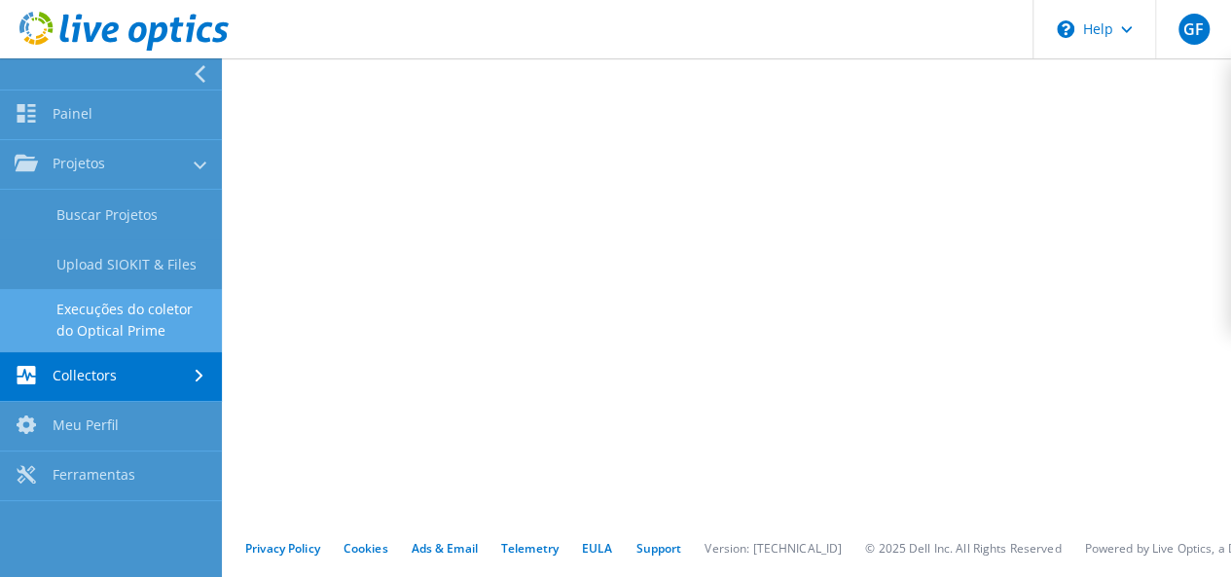
click at [105, 304] on link "Execuções do coletor do Optical Prime" at bounding box center [111, 320] width 222 height 62
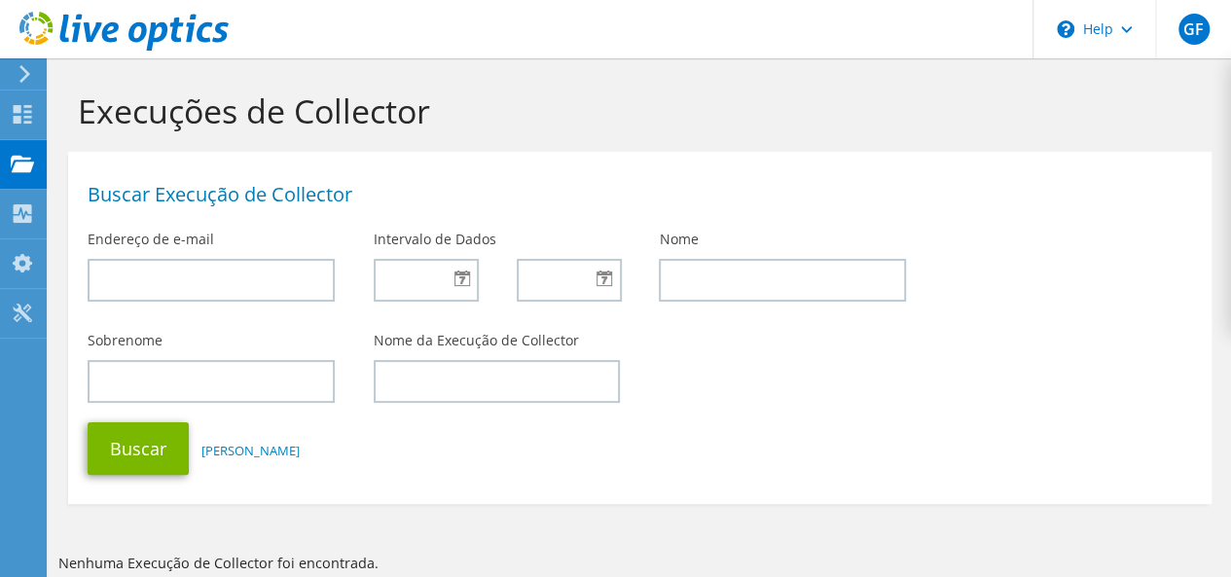
click at [18, 75] on div at bounding box center [21, 74] width 21 height 18
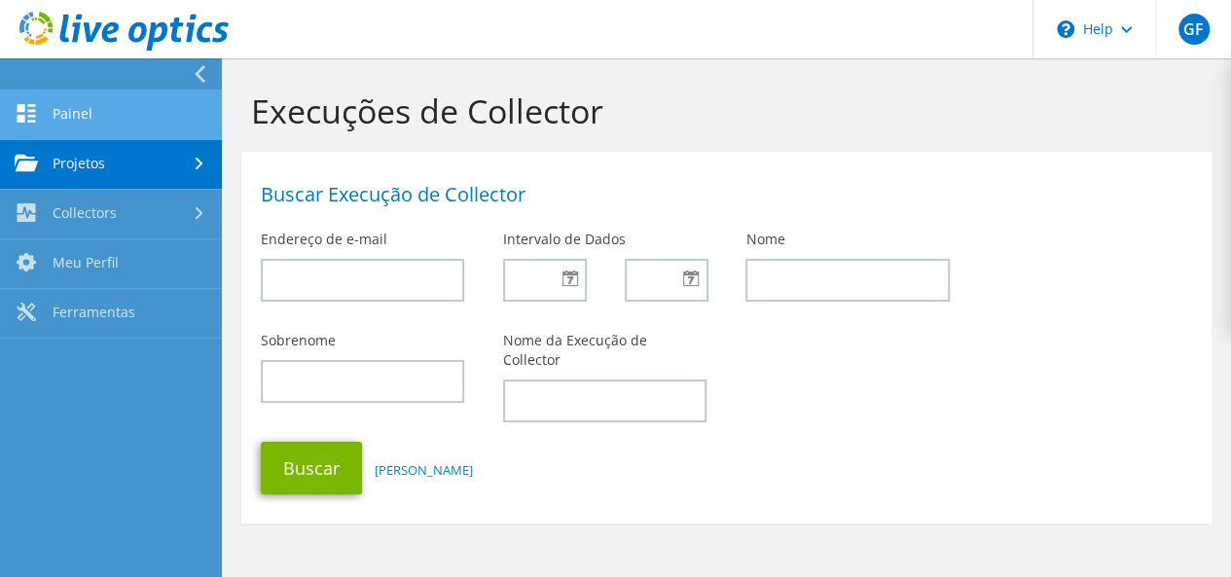
click at [31, 108] on icon at bounding box center [26, 113] width 23 height 18
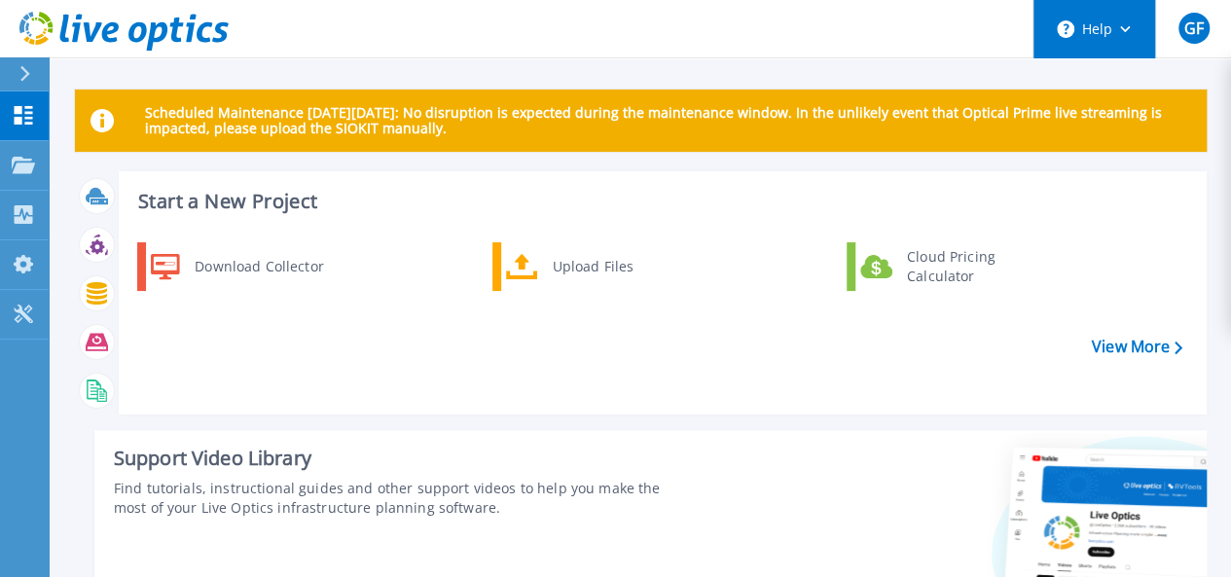
click at [1115, 38] on button "Help" at bounding box center [1095, 29] width 122 height 58
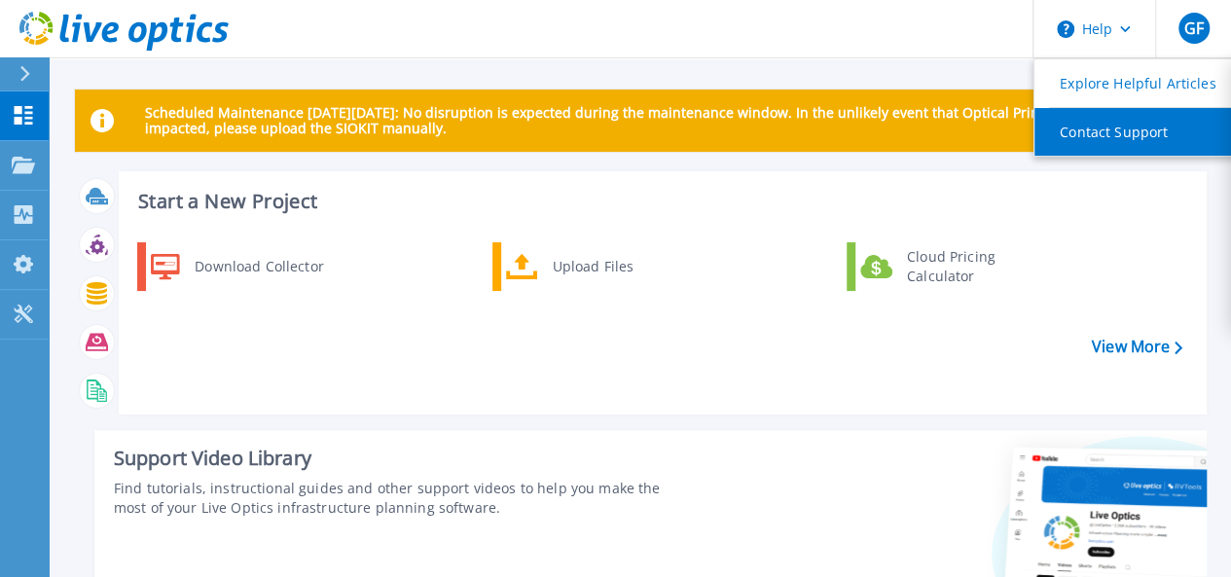
click at [1108, 118] on link "Contact Support" at bounding box center [1143, 132] width 217 height 48
click at [1095, 132] on link "Contact Support" at bounding box center [1143, 132] width 217 height 48
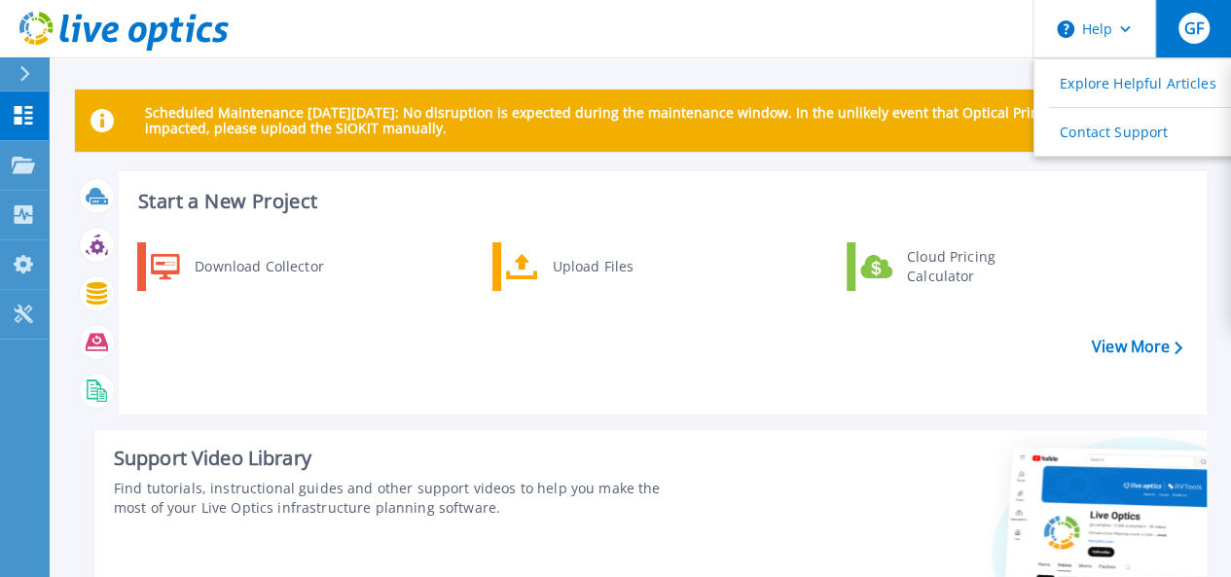
click at [1168, 32] on button "GF" at bounding box center [1193, 28] width 76 height 57
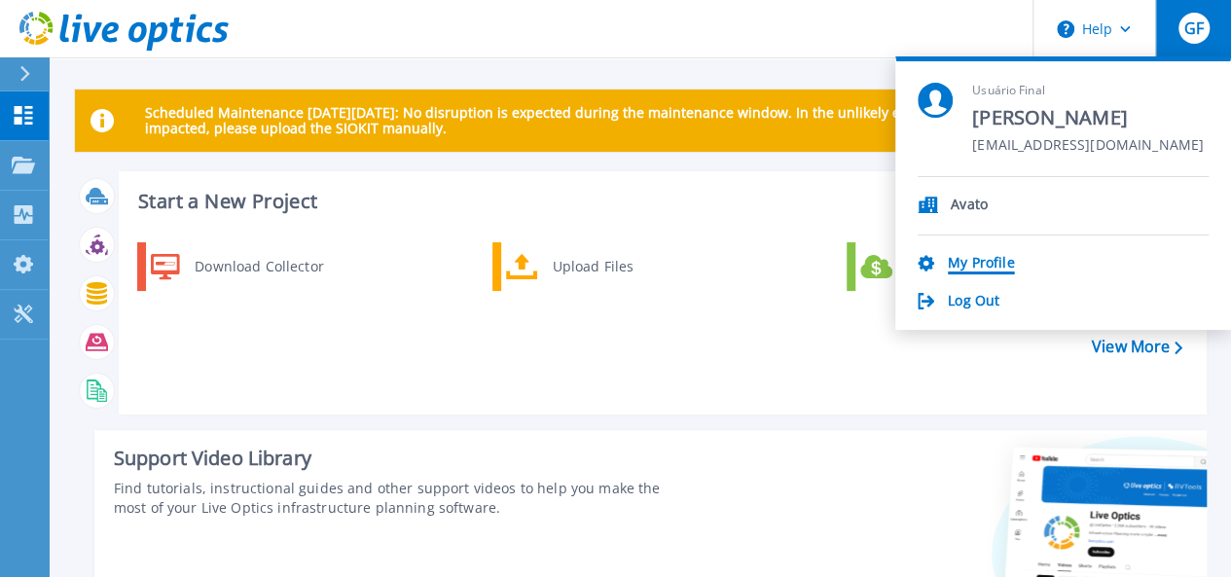
click at [969, 260] on link "My Profile" at bounding box center [981, 264] width 66 height 18
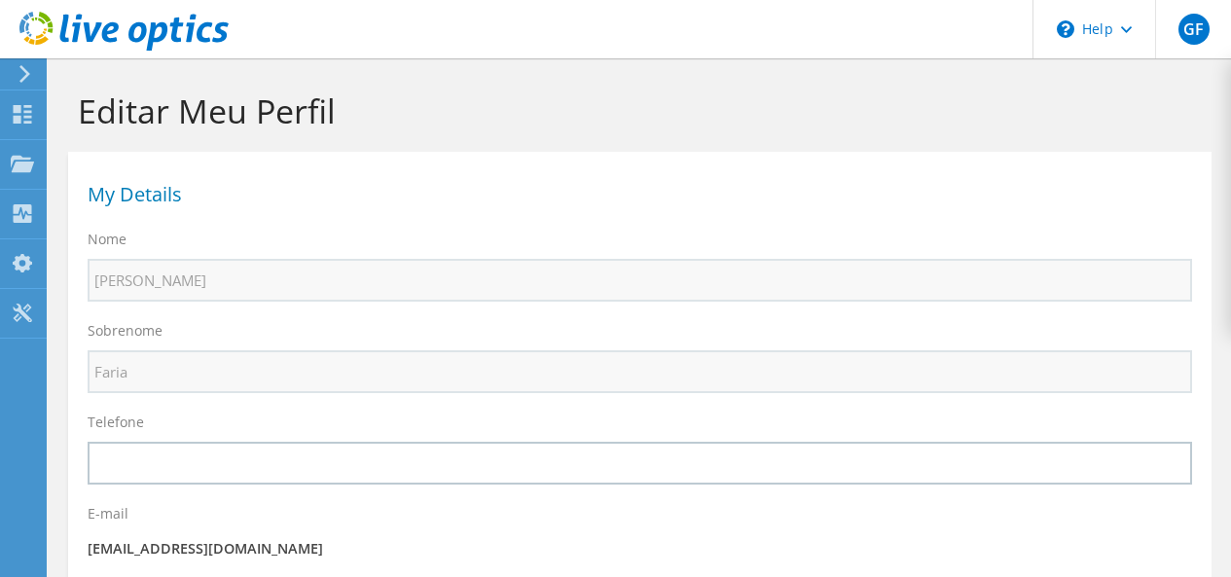
select select "30"
click at [1204, 24] on span "GF" at bounding box center [1194, 29] width 31 height 31
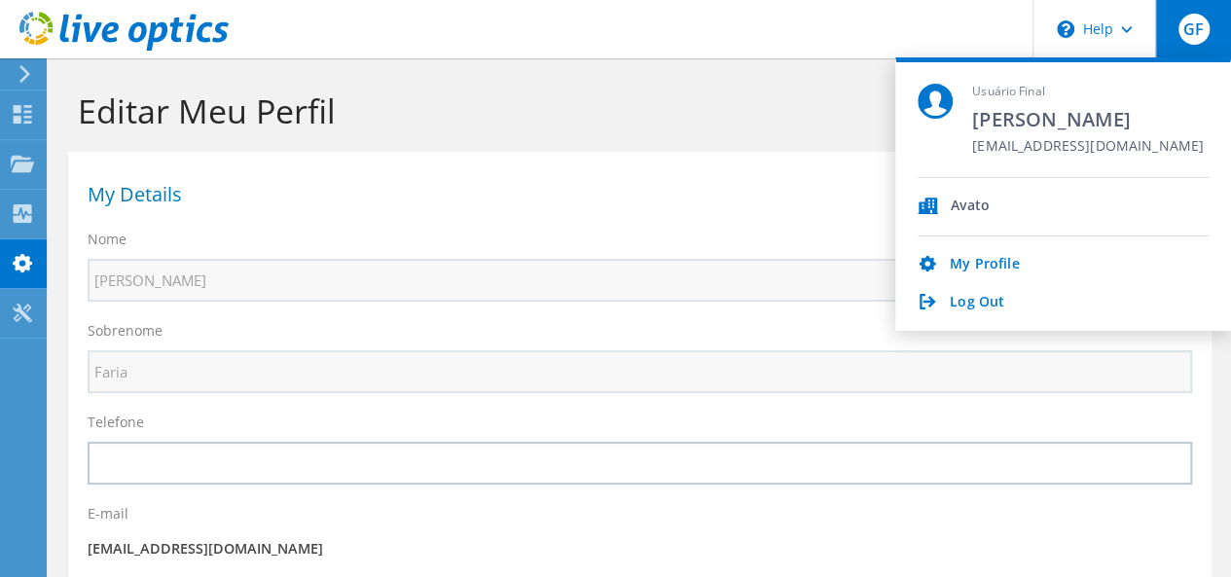
click at [1204, 24] on span "GF" at bounding box center [1194, 29] width 31 height 31
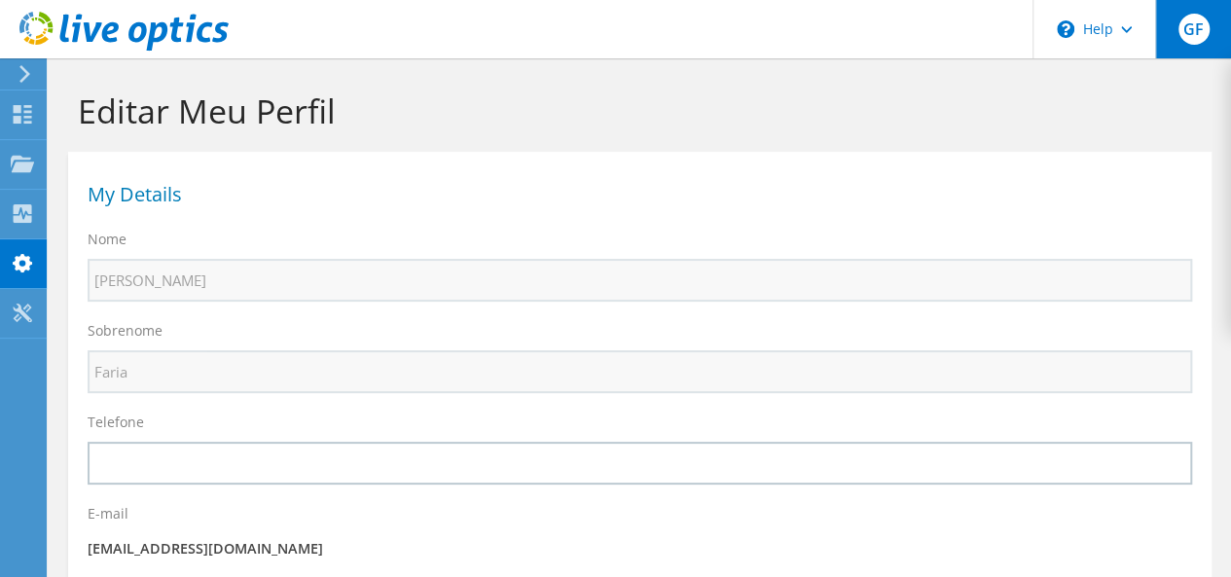
click at [1176, 35] on div "GF" at bounding box center [1193, 29] width 76 height 58
